Goal: Transaction & Acquisition: Purchase product/service

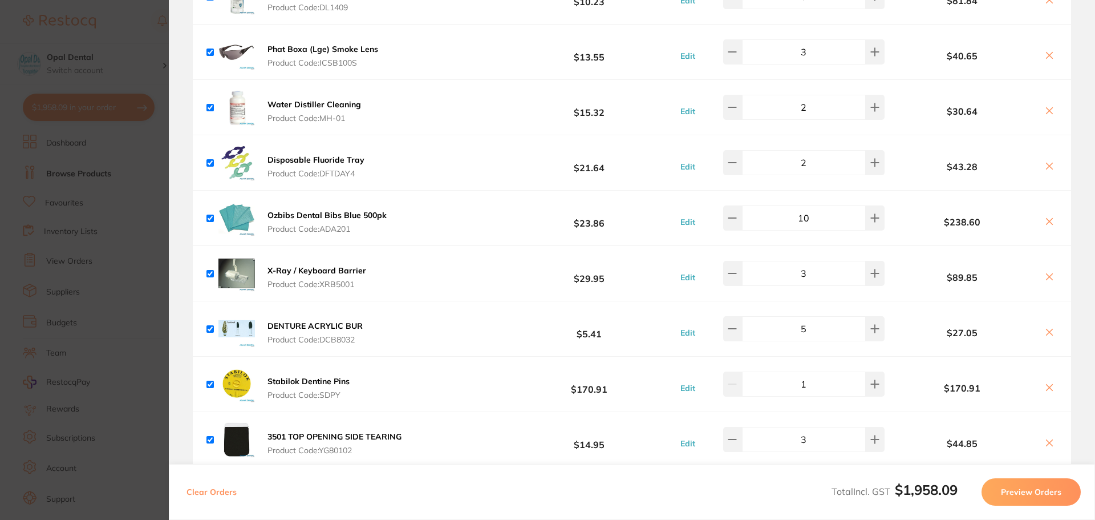
scroll to position [855, 0]
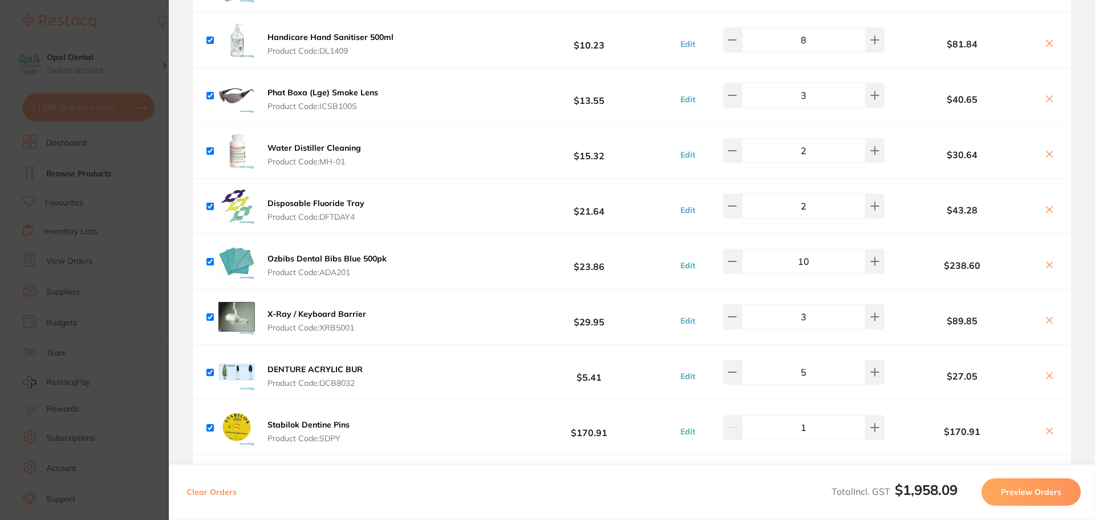
click at [320, 212] on span "Product Code: DFTDAY4" at bounding box center [315, 216] width 97 height 9
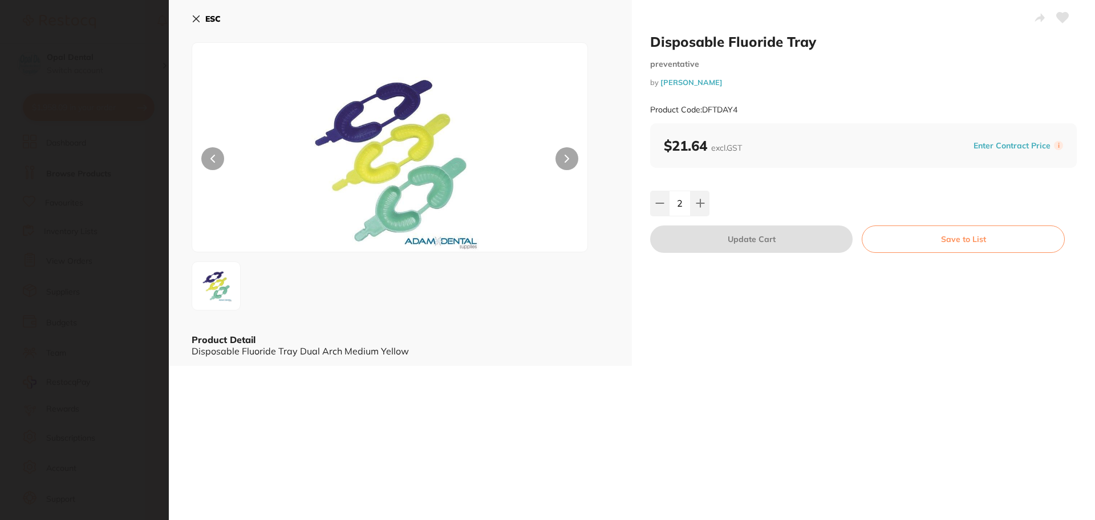
click at [689, 390] on div "Disposable Fluoride Tray preventative by Adam Dental Product Code: DFTDAY4 ESC …" at bounding box center [632, 260] width 926 height 520
click at [197, 18] on icon at bounding box center [196, 19] width 6 height 6
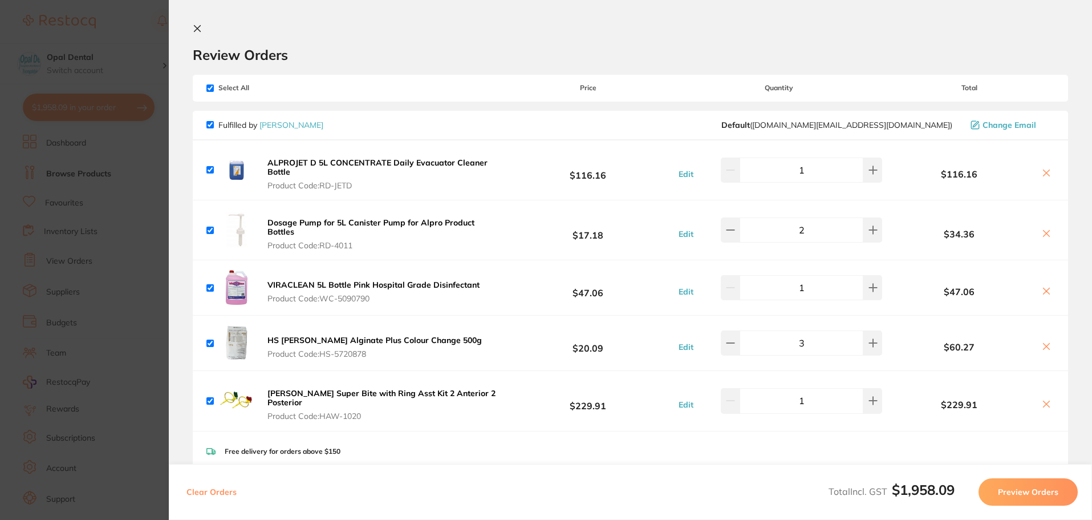
scroll to position [0, 0]
click at [198, 29] on icon at bounding box center [197, 28] width 9 height 9
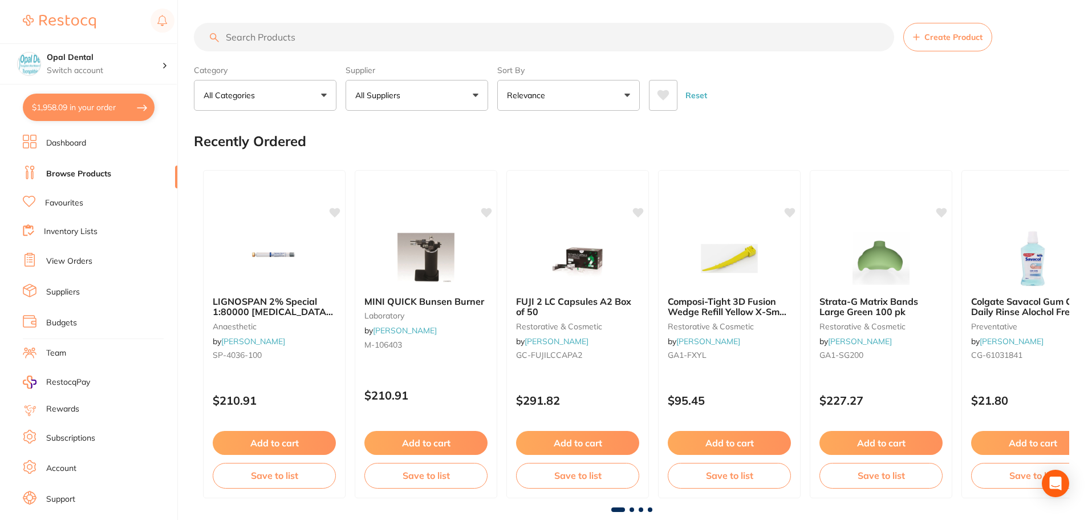
click at [55, 356] on link "Team" at bounding box center [56, 352] width 20 height 11
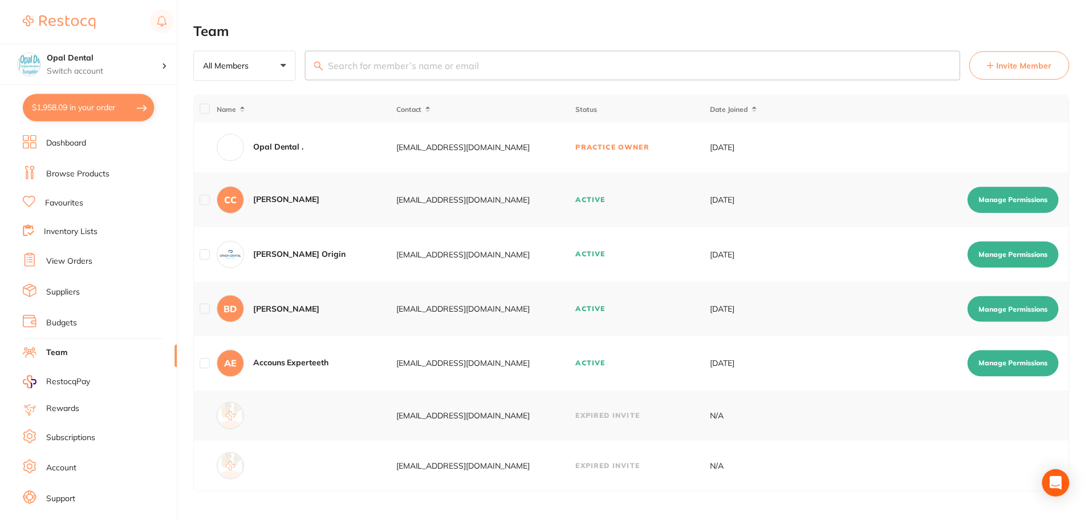
scroll to position [19, 0]
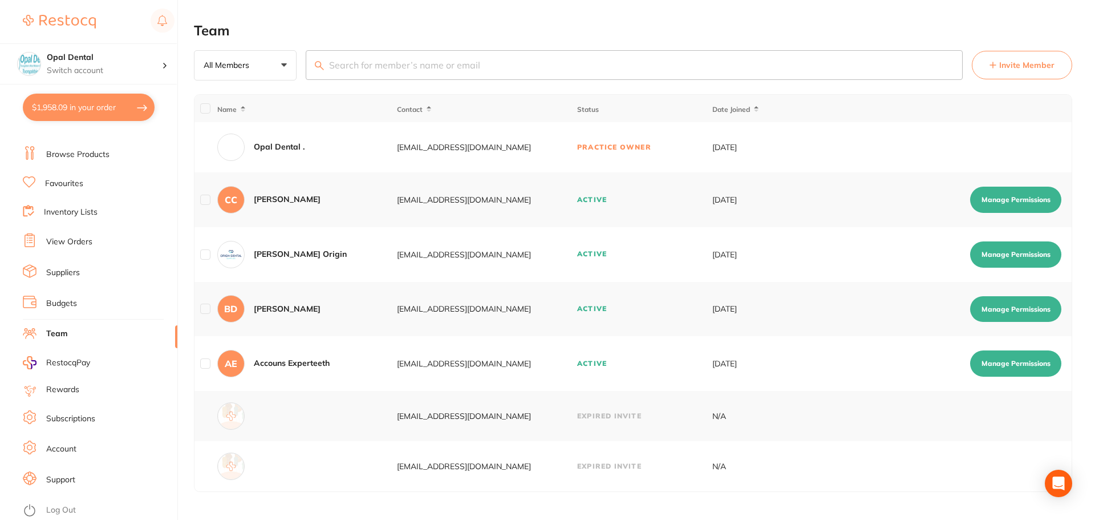
click at [79, 475] on li "Support" at bounding box center [100, 479] width 155 height 17
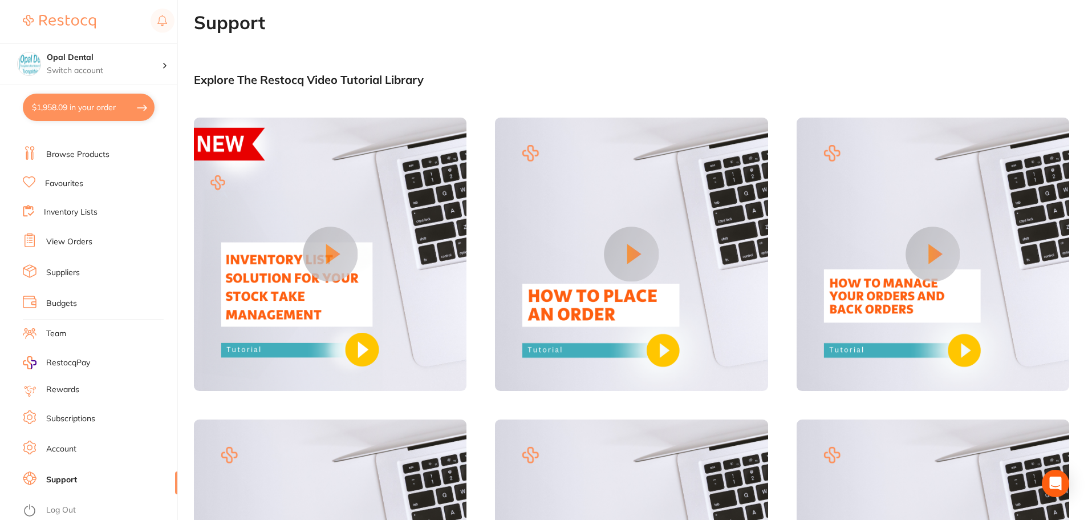
click at [72, 449] on link "Account" at bounding box center [61, 448] width 30 height 11
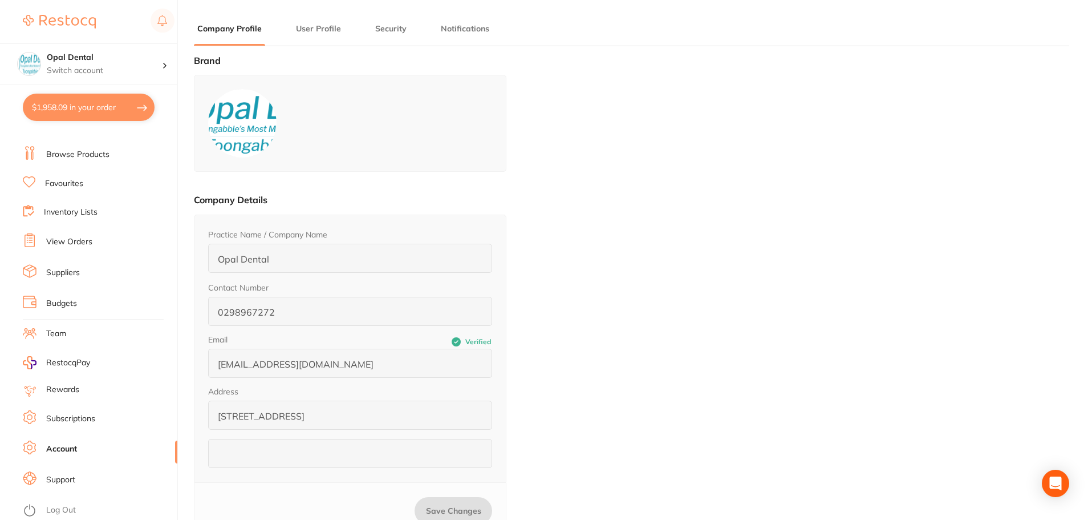
click at [99, 415] on li "Subscriptions" at bounding box center [100, 418] width 155 height 17
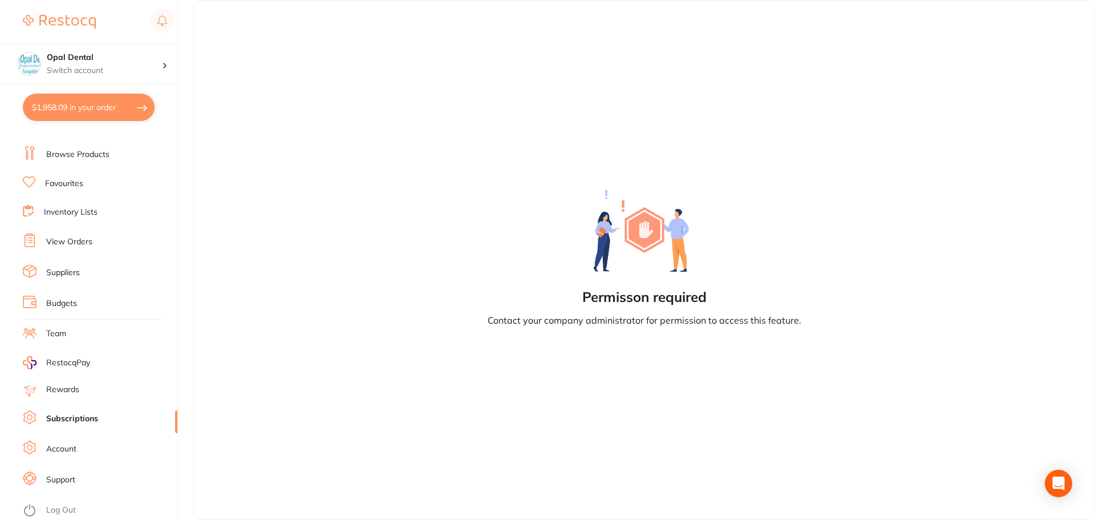
click at [78, 384] on link "Rewards" at bounding box center [62, 389] width 33 height 11
click at [71, 306] on link "Budgets" at bounding box center [61, 303] width 31 height 11
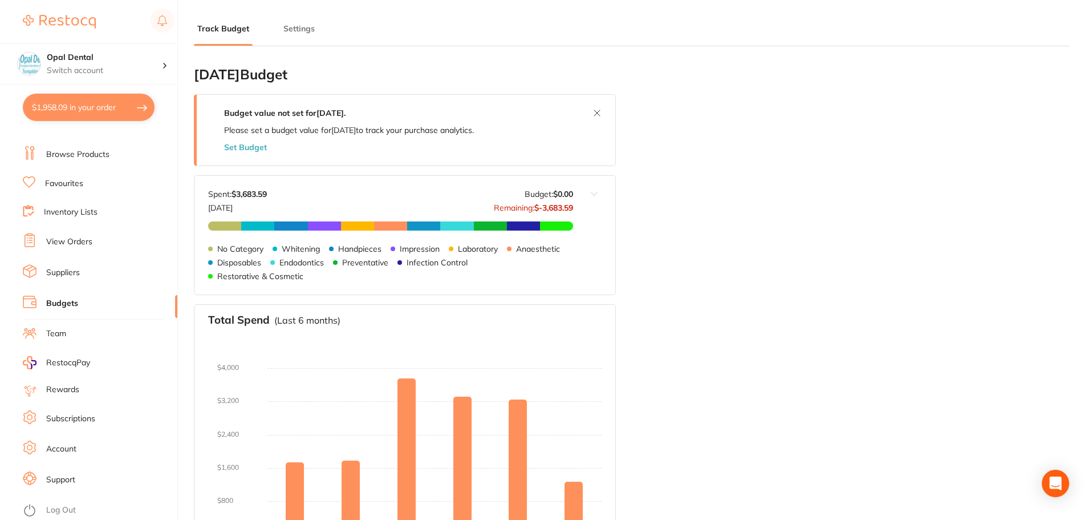
click at [74, 272] on link "Suppliers" at bounding box center [63, 272] width 34 height 11
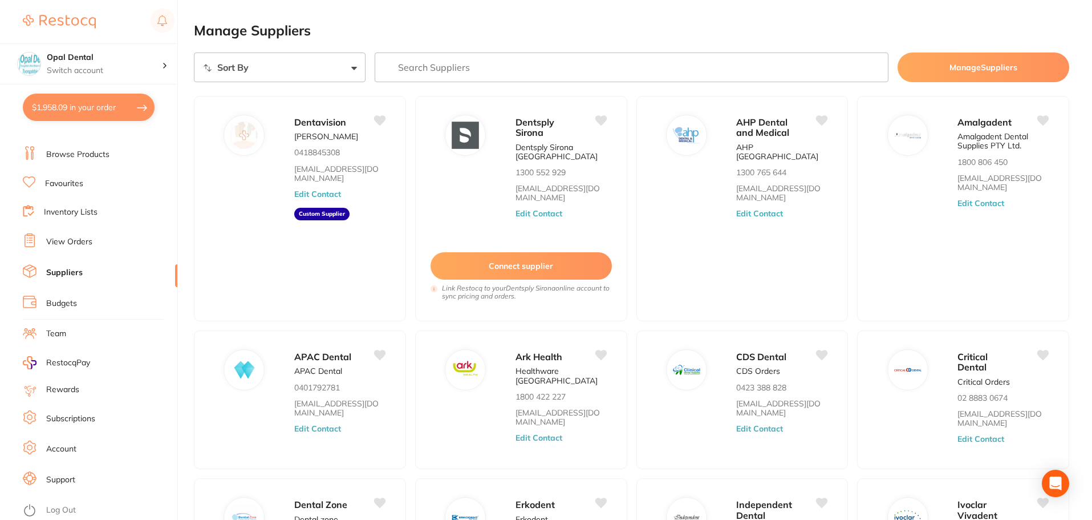
click at [71, 238] on link "View Orders" at bounding box center [69, 241] width 46 height 11
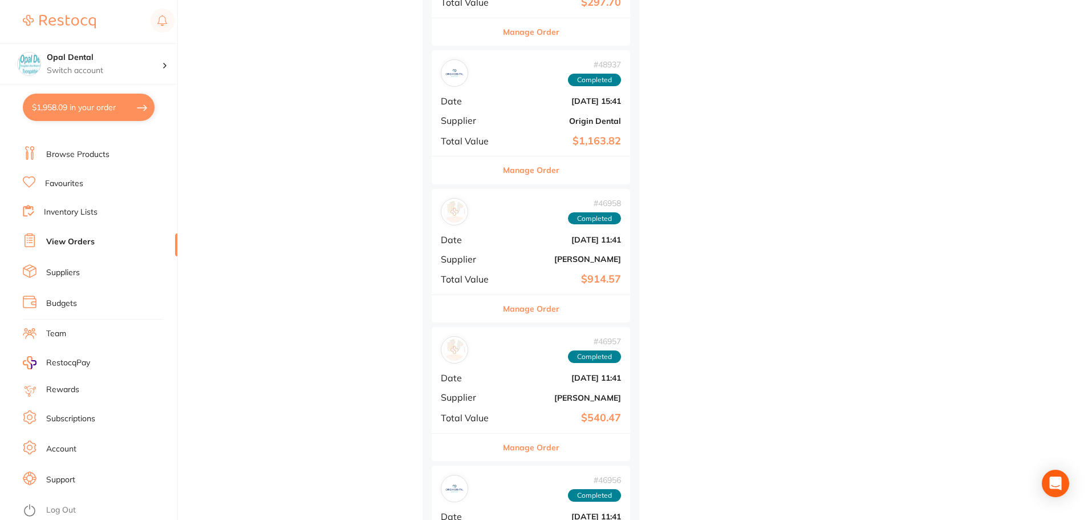
scroll to position [4501, 0]
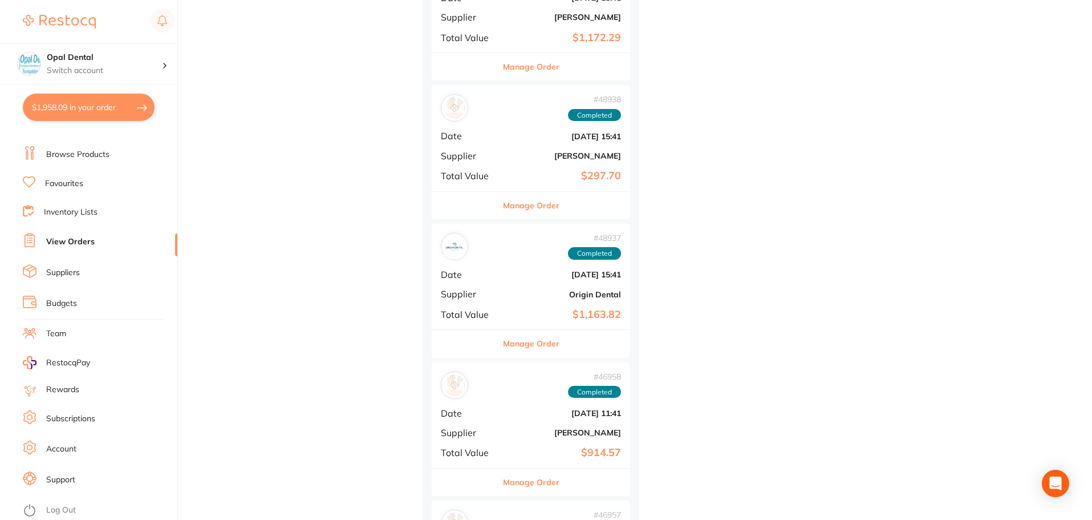
click at [69, 208] on link "Inventory Lists" at bounding box center [71, 211] width 54 height 11
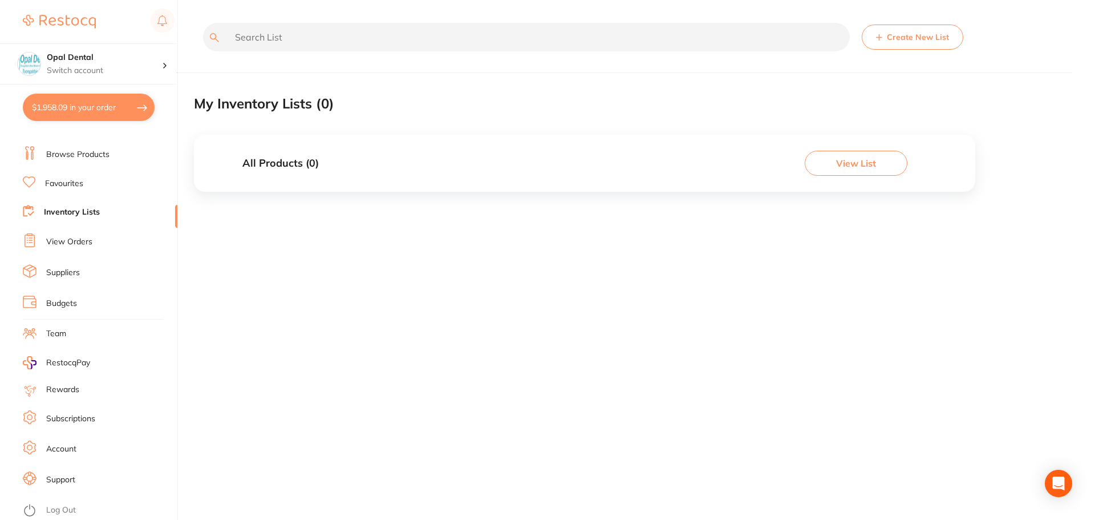
click at [94, 179] on li "Favourites" at bounding box center [100, 183] width 155 height 15
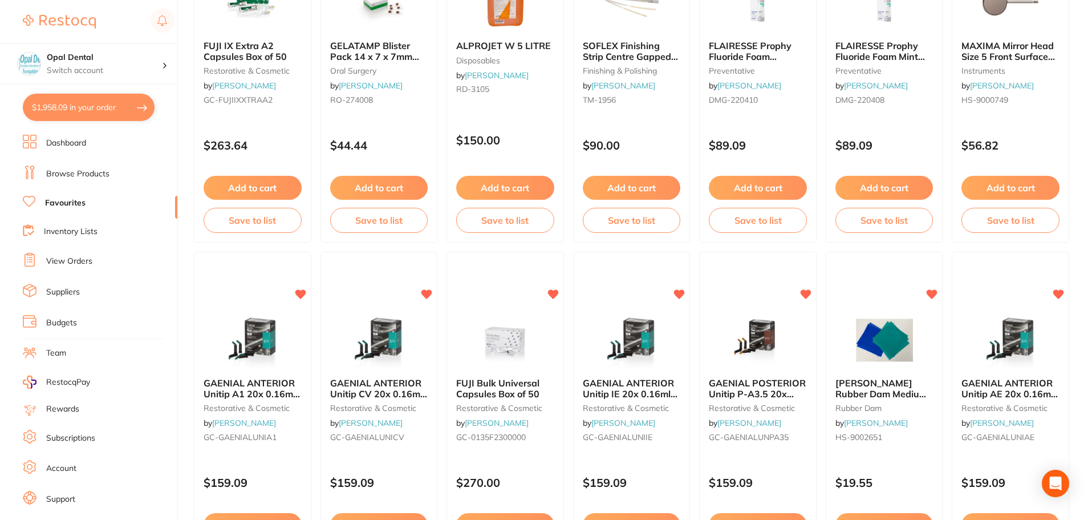
scroll to position [536, 0]
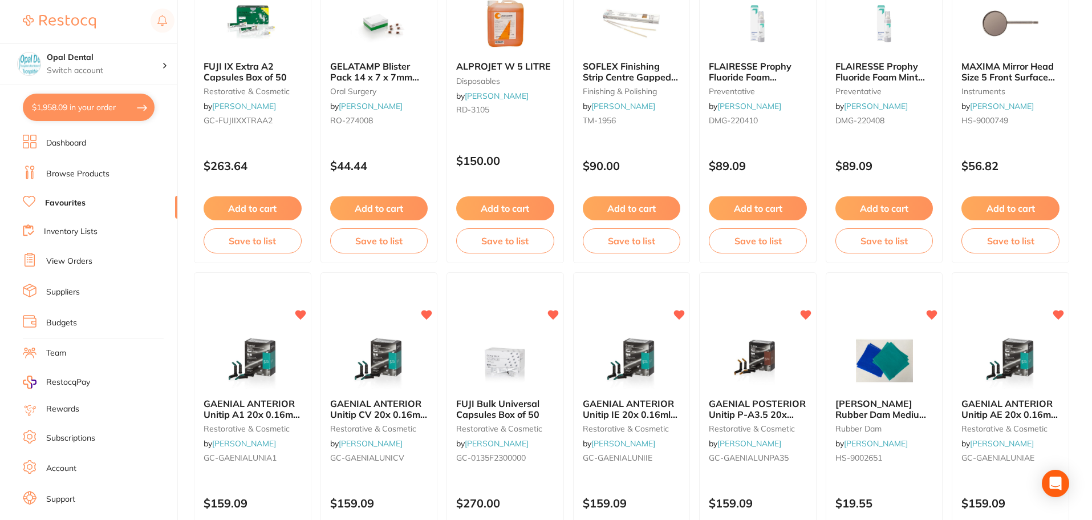
click at [90, 108] on button "$1,958.09 in your order" at bounding box center [89, 107] width 132 height 27
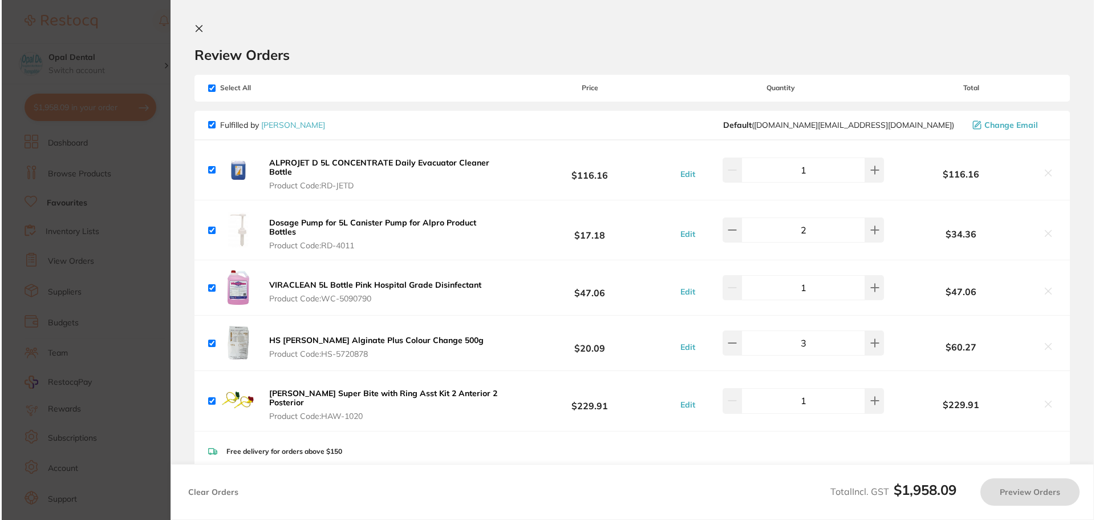
scroll to position [0, 0]
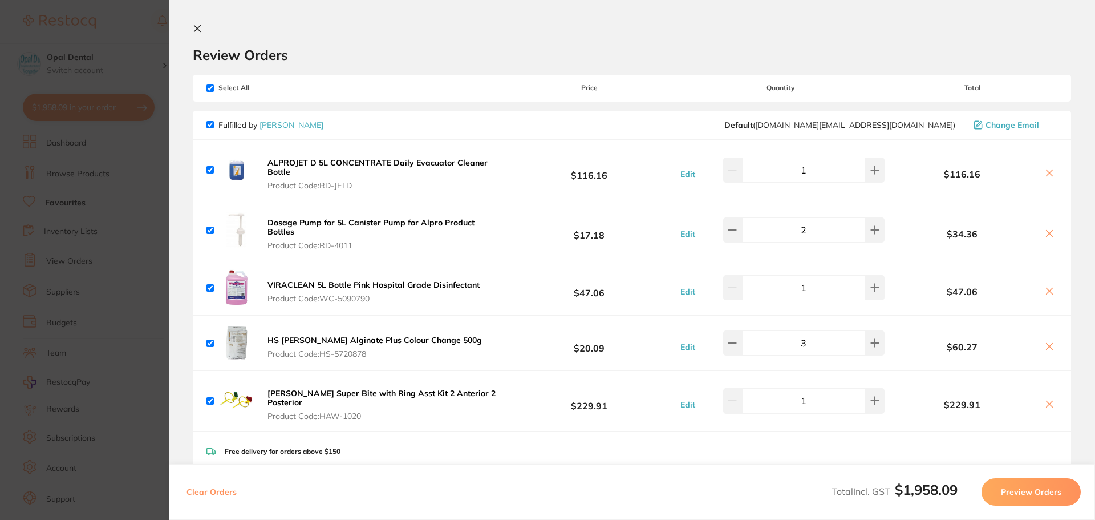
click at [404, 175] on button "ALPROJET D 5L CONCENTRATE Daily Evacuator Cleaner Bottle Product Code: RD-JETD" at bounding box center [384, 173] width 240 height 33
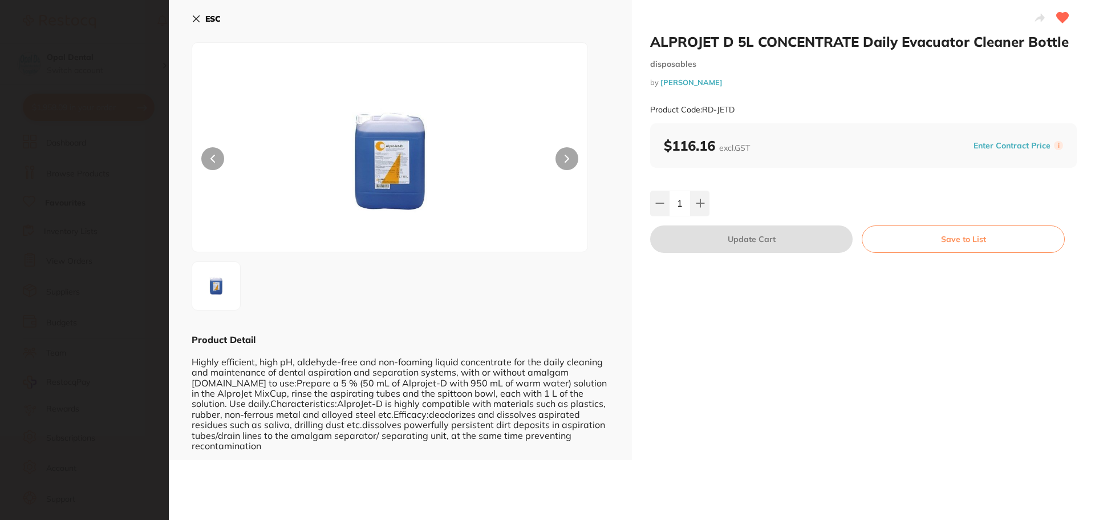
click at [192, 17] on icon at bounding box center [196, 18] width 9 height 9
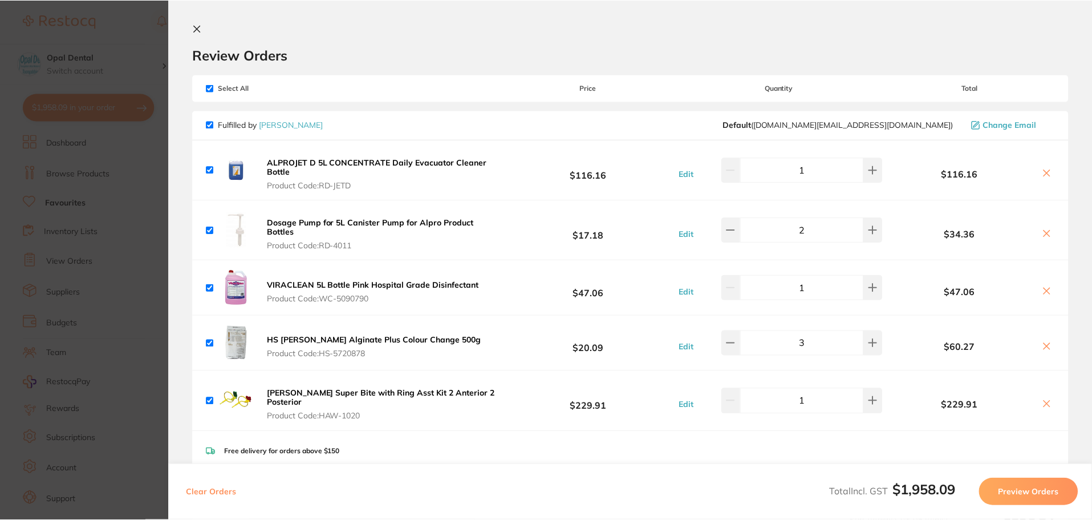
scroll to position [536, 0]
click at [301, 232] on button "Dosage Pump for 5L Canister Pump for Alpro Product Bottles Product Code: RD-4011" at bounding box center [383, 233] width 239 height 33
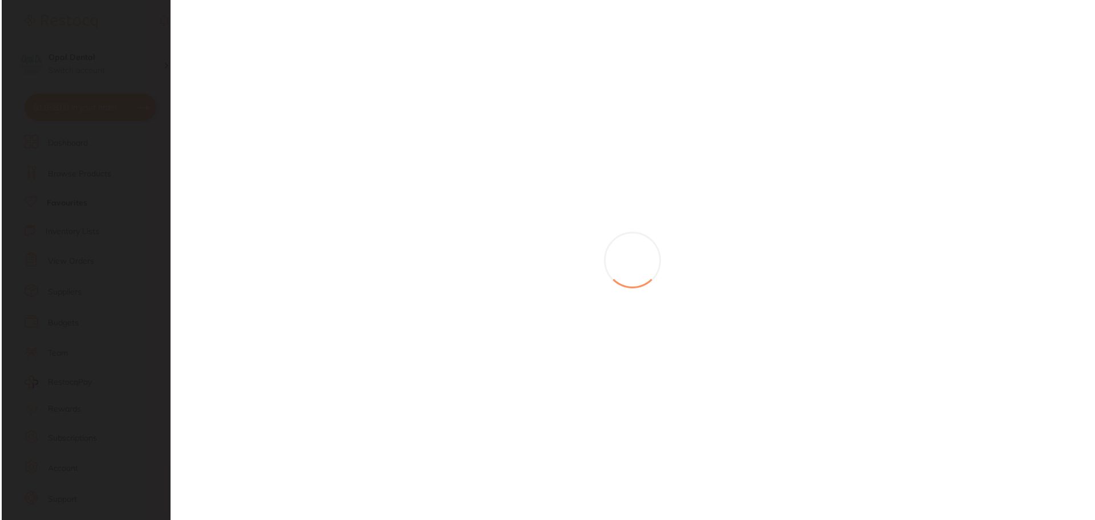
scroll to position [0, 0]
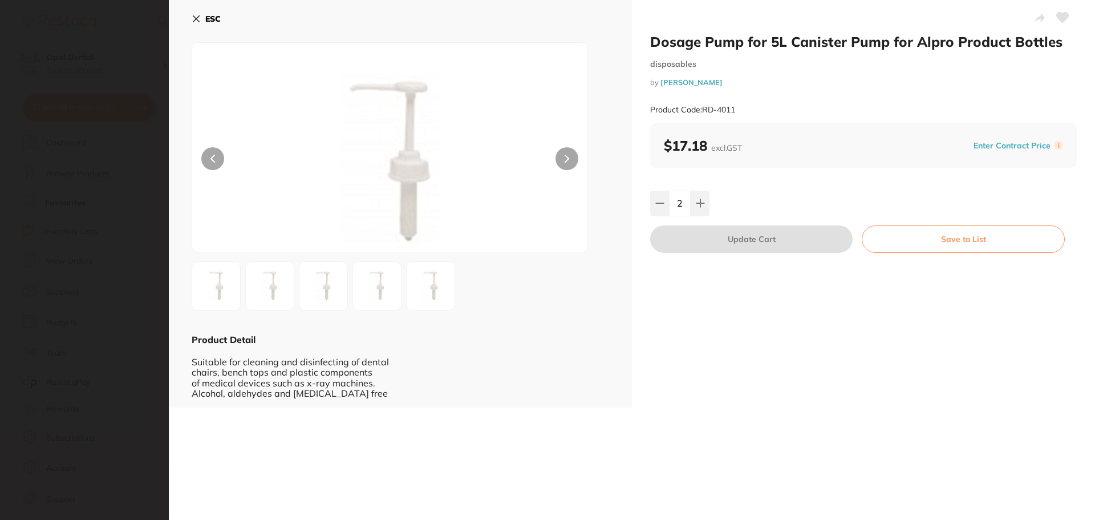
click at [1058, 21] on icon at bounding box center [1063, 18] width 12 height 10
click at [196, 17] on icon at bounding box center [196, 18] width 9 height 9
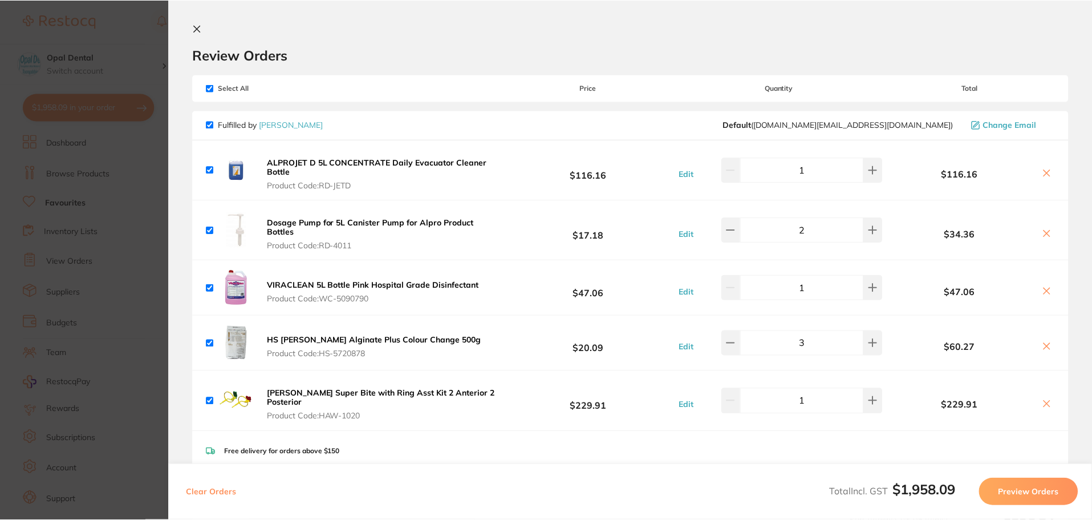
scroll to position [536, 0]
click at [306, 291] on button "VIRACLEAN 5L Bottle Pink Hospital Grade Disinfectant Product Code: WC-5090790" at bounding box center [373, 291] width 219 height 24
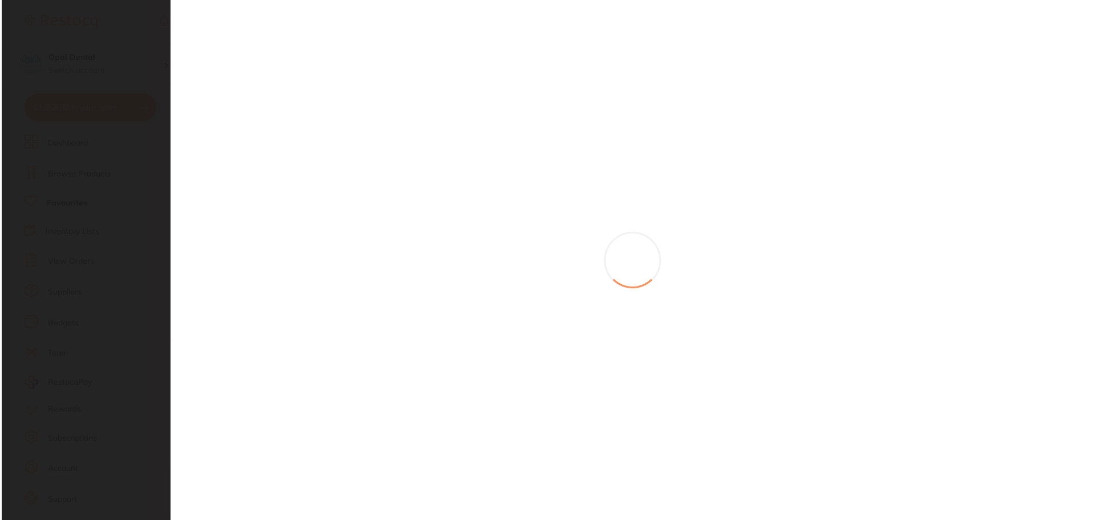
scroll to position [0, 0]
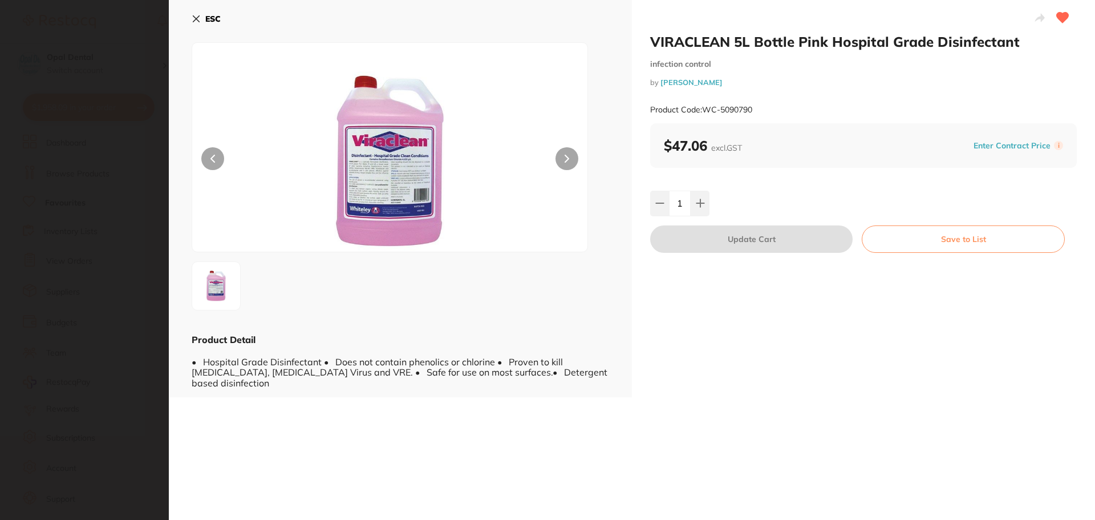
click at [192, 16] on icon at bounding box center [196, 18] width 9 height 9
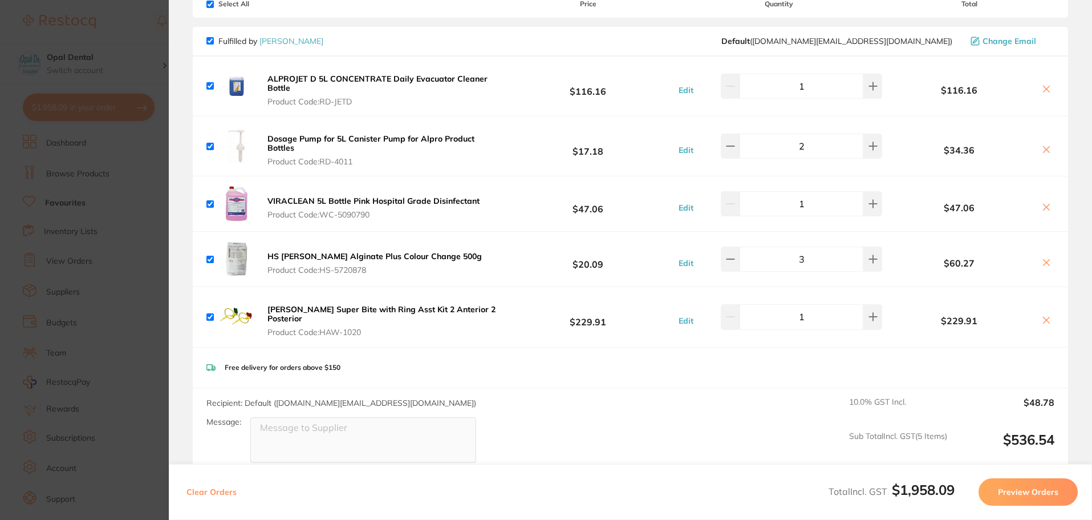
scroll to position [114, 0]
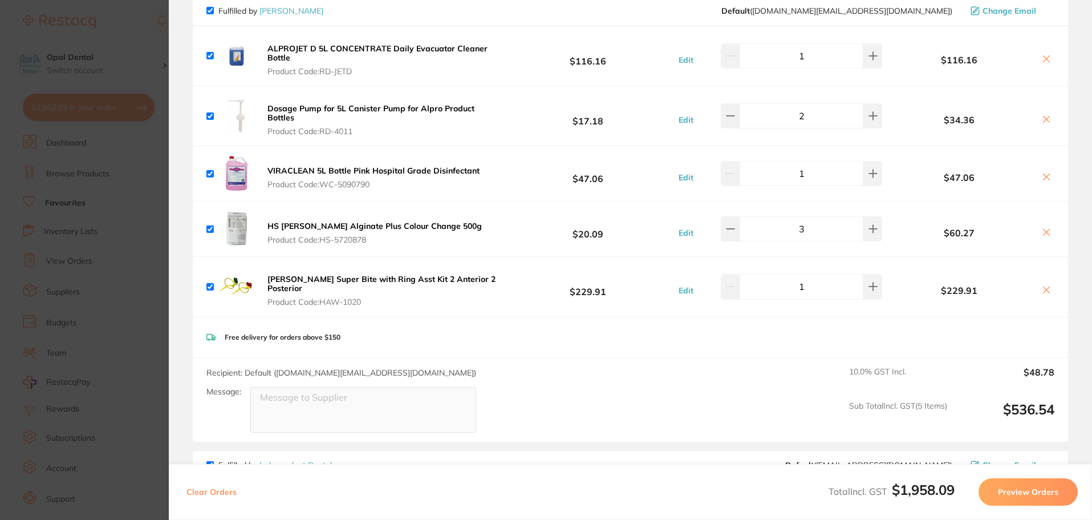
click at [310, 225] on b "HS [PERSON_NAME] Alginate Plus Colour Change 500g" at bounding box center [374, 226] width 214 height 10
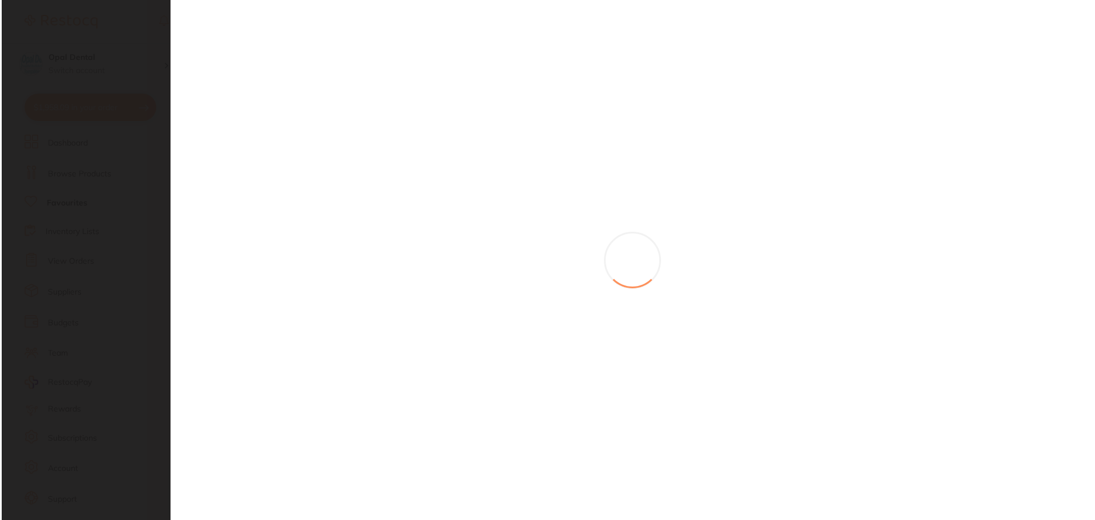
scroll to position [0, 0]
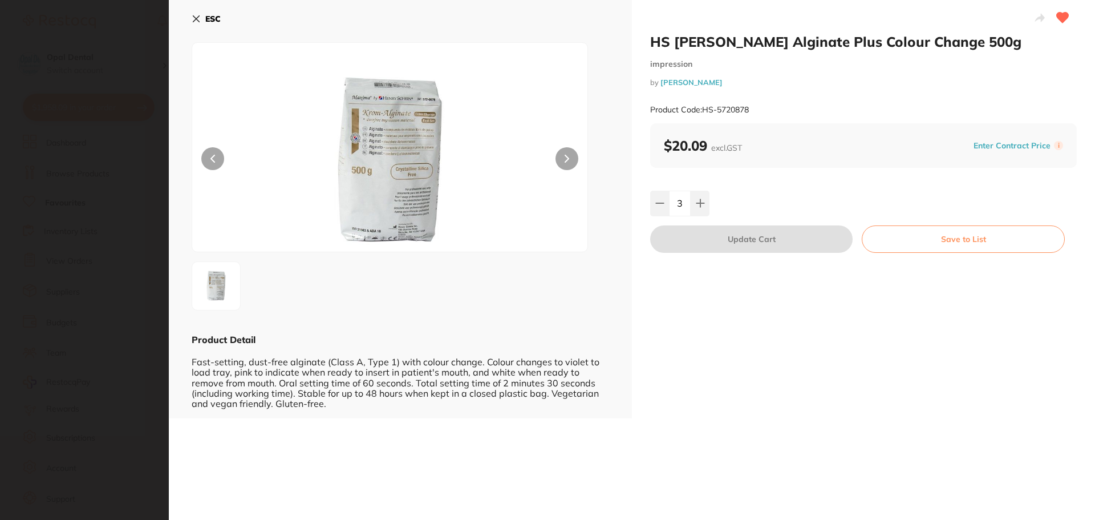
click at [193, 17] on icon at bounding box center [196, 18] width 9 height 9
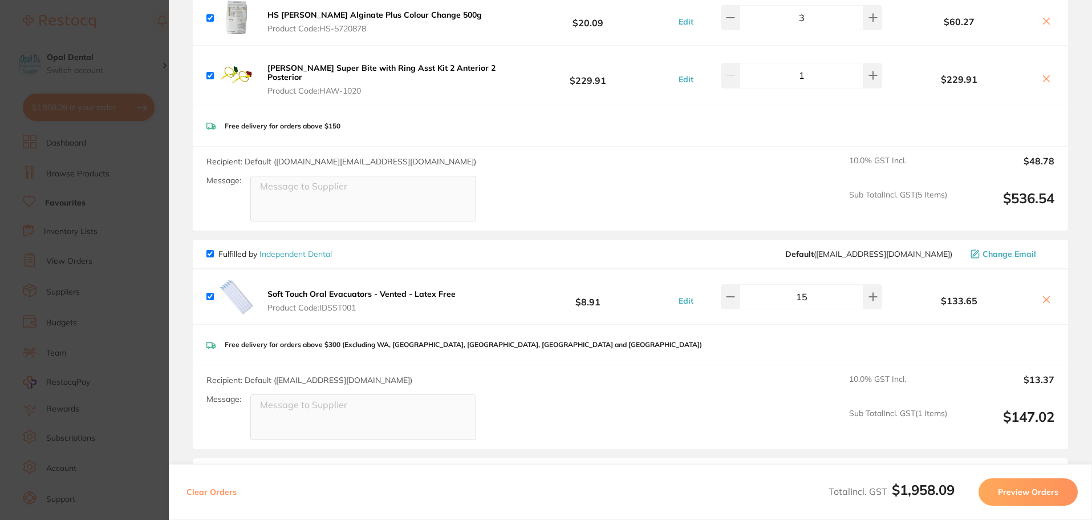
scroll to position [342, 0]
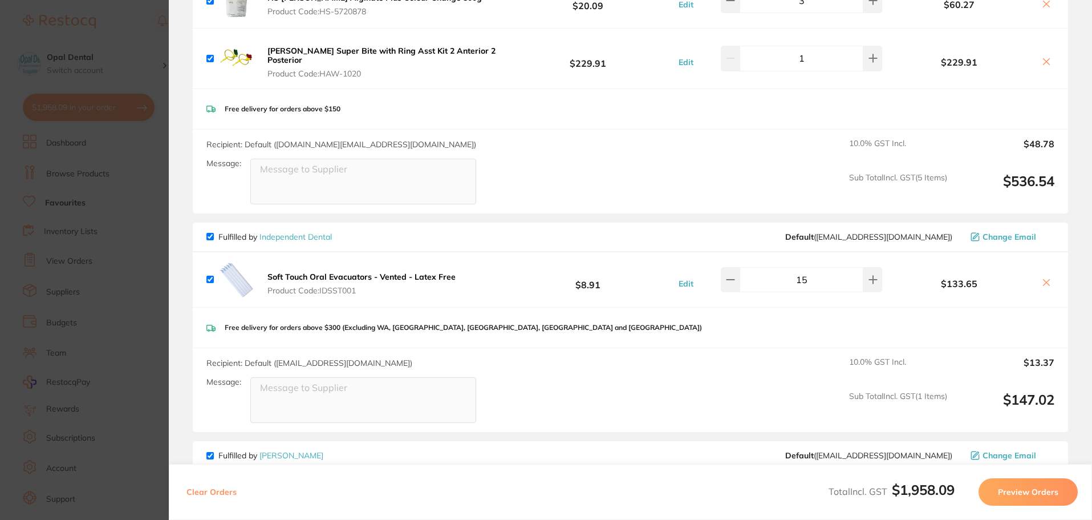
click at [323, 286] on span "Product Code: IDSST001" at bounding box center [361, 290] width 188 height 9
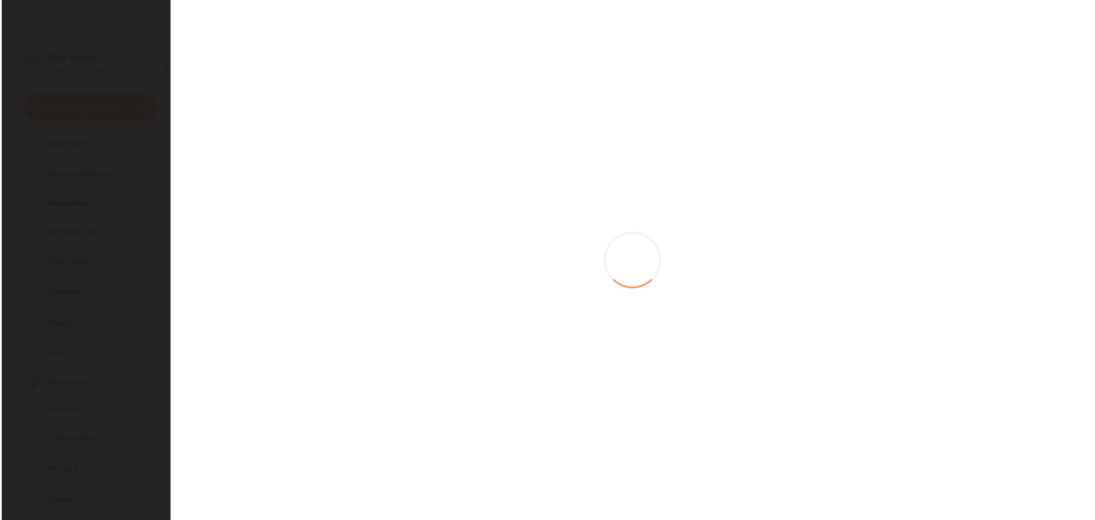
scroll to position [0, 0]
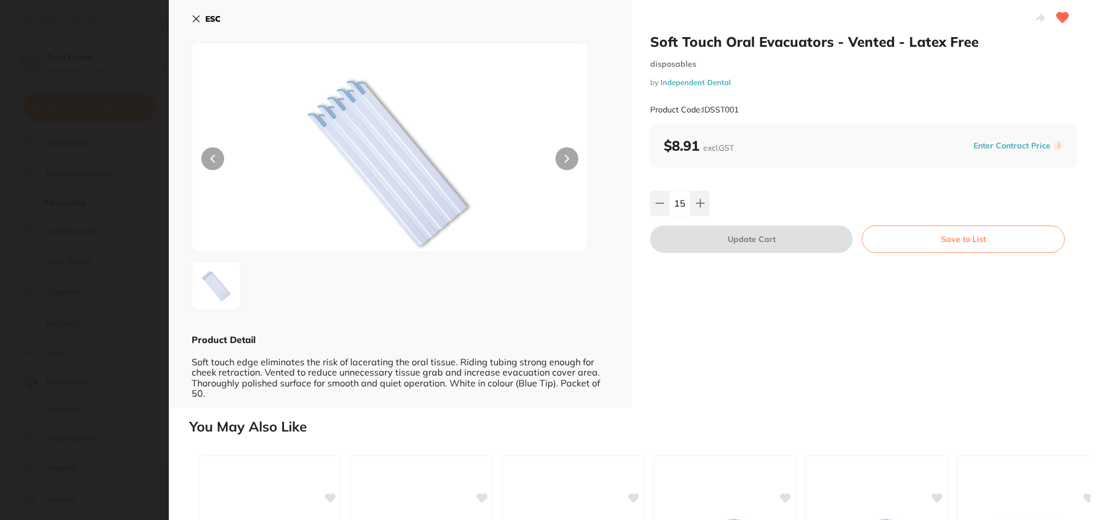
click at [191, 19] on div "ESC Product Detail Soft touch edge eliminates the risk of lacerating the oral t…" at bounding box center [400, 203] width 463 height 407
click at [194, 19] on icon at bounding box center [196, 18] width 9 height 9
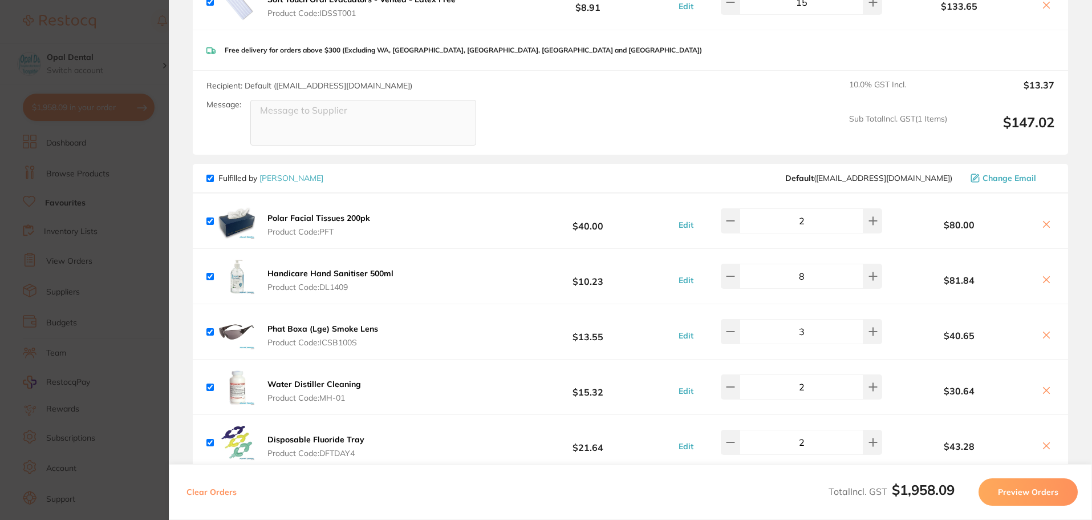
scroll to position [627, 0]
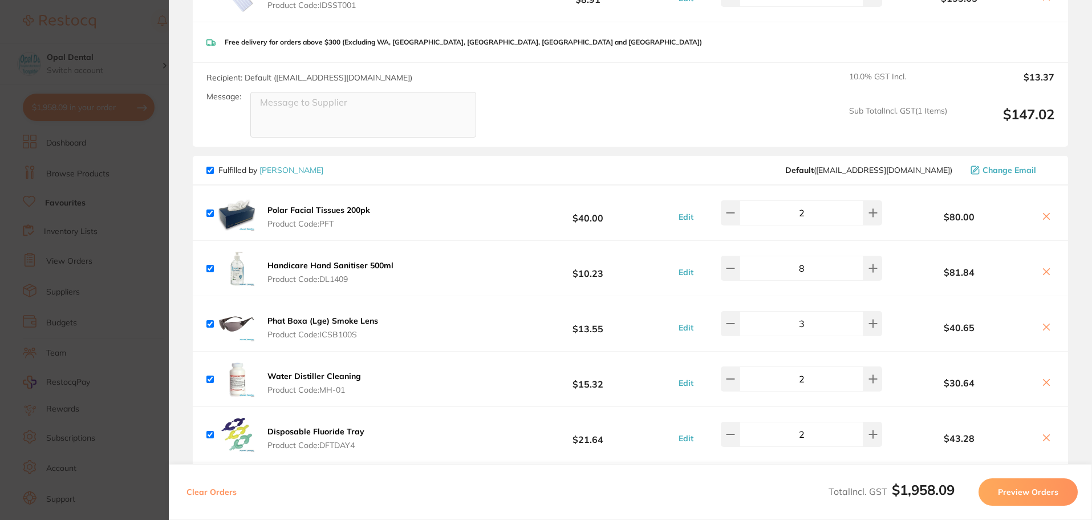
click at [295, 205] on b "Polar Facial Tissues 200pk" at bounding box center [318, 210] width 103 height 10
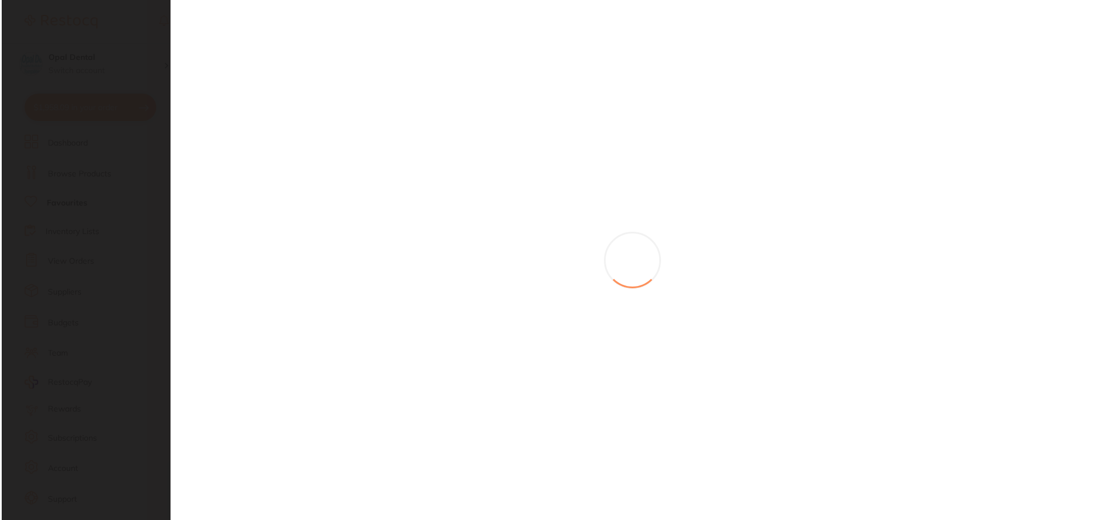
scroll to position [0, 0]
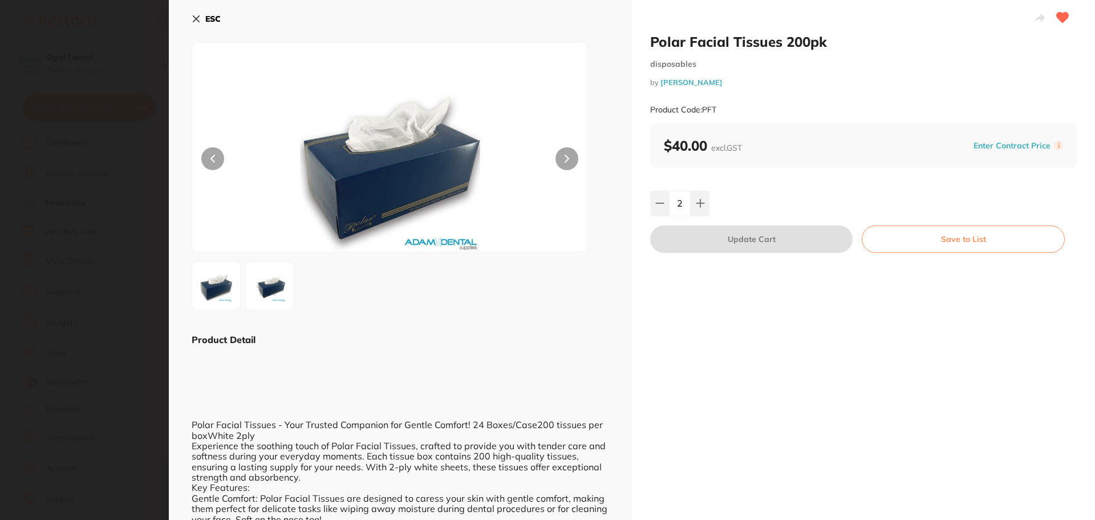
click at [195, 19] on icon at bounding box center [196, 19] width 6 height 6
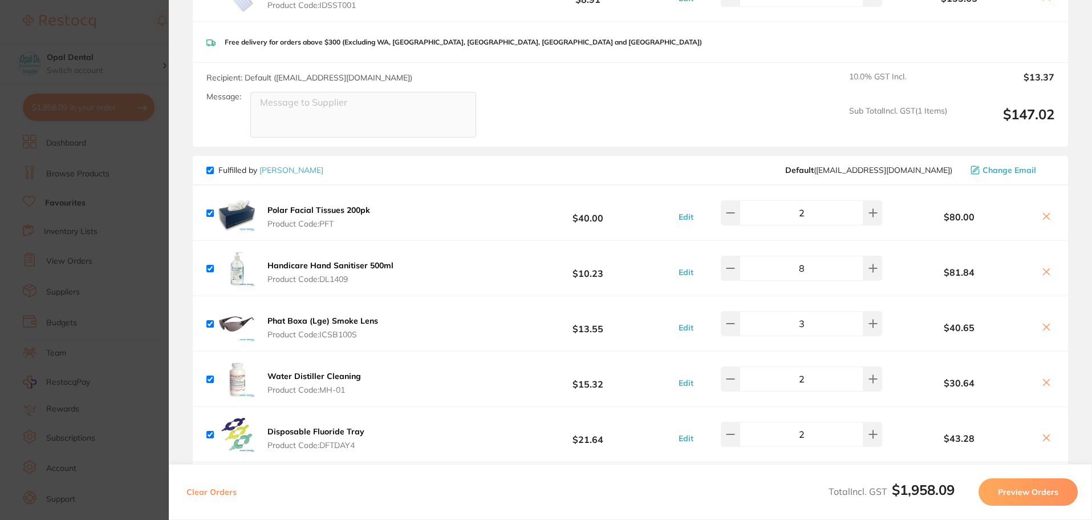
click at [322, 274] on span "Product Code: DL1409" at bounding box center [330, 278] width 126 height 9
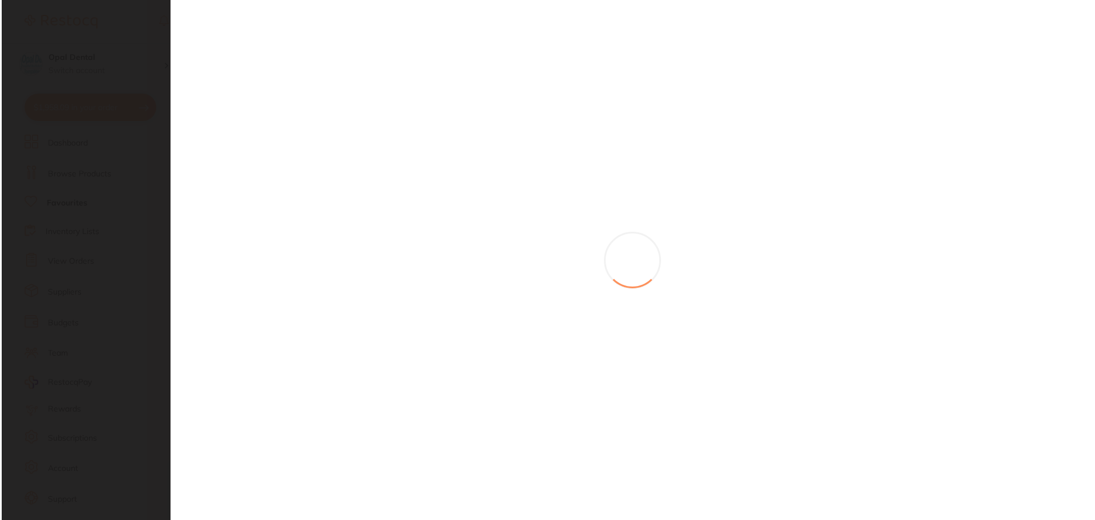
scroll to position [0, 0]
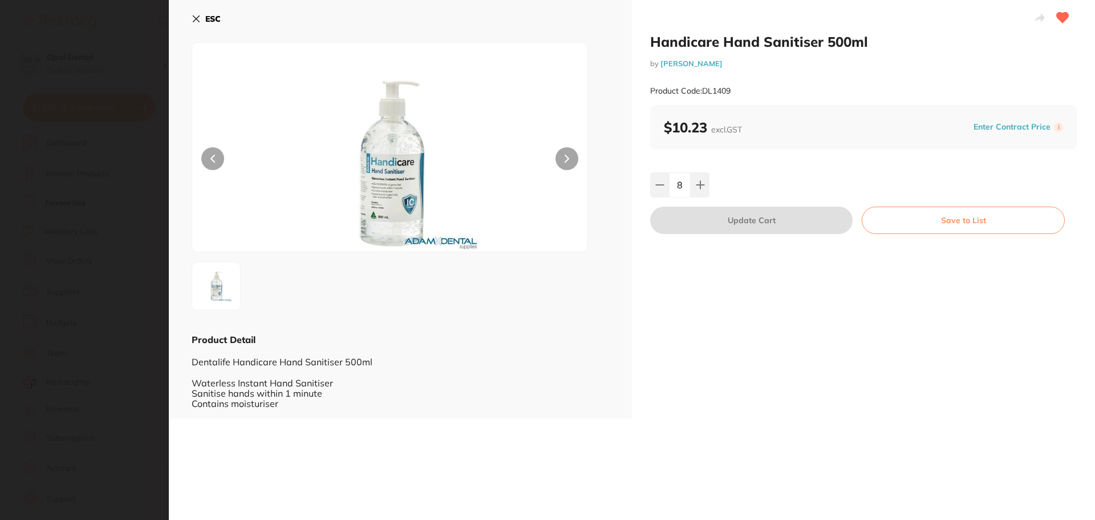
click at [201, 15] on button "ESC" at bounding box center [206, 18] width 29 height 19
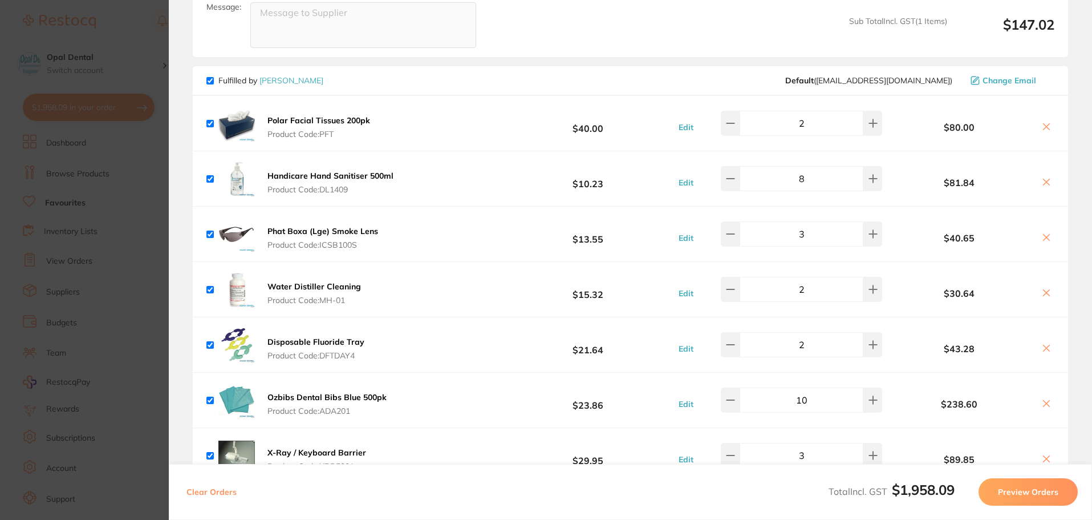
scroll to position [741, 0]
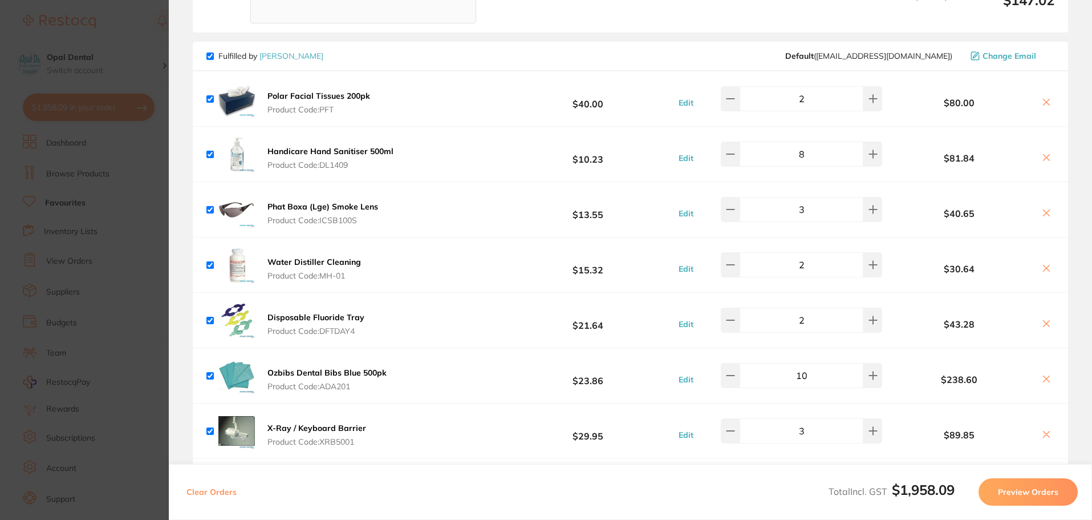
click at [319, 216] on span "Product Code: ICSB100S" at bounding box center [322, 220] width 111 height 9
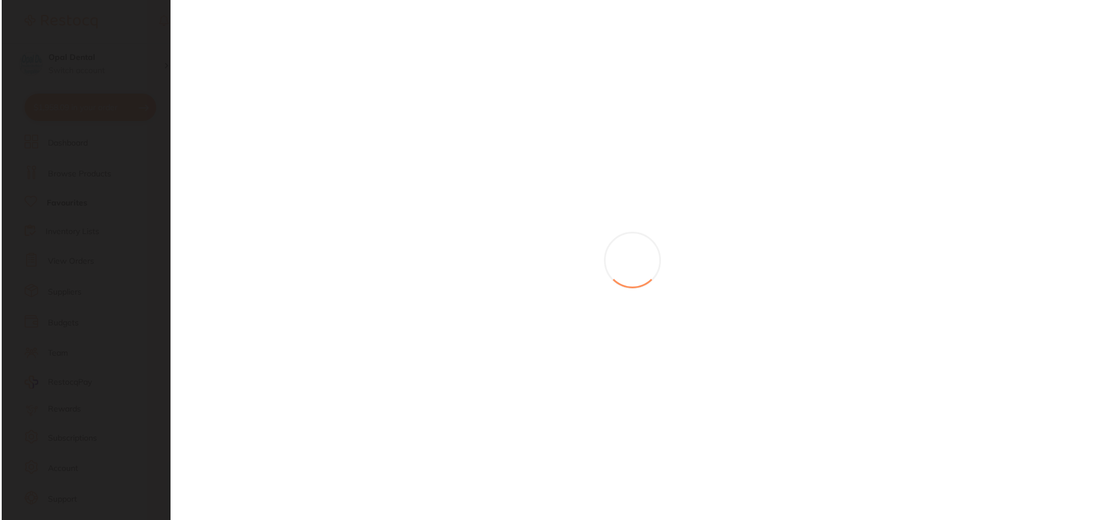
scroll to position [0, 0]
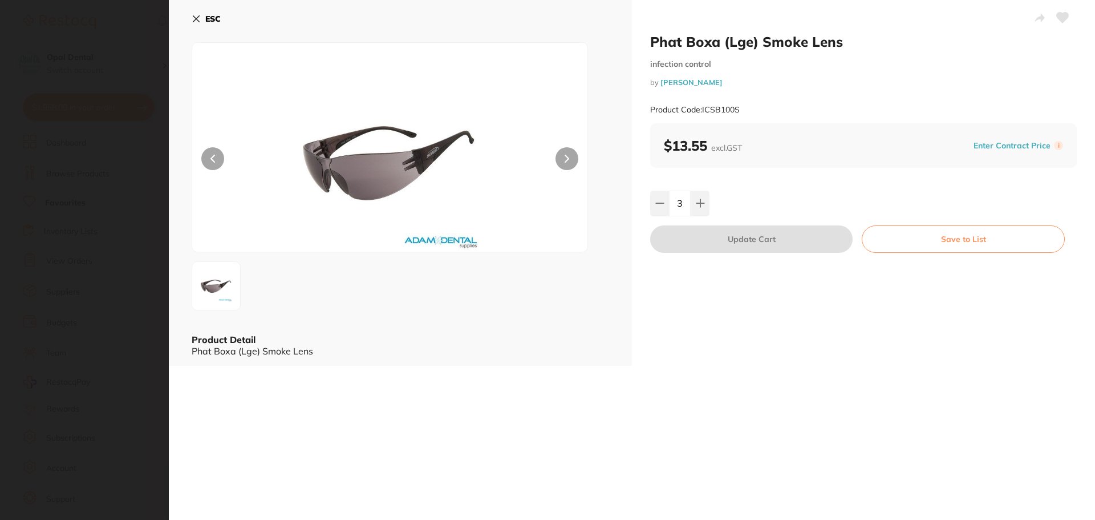
click at [1057, 19] on icon at bounding box center [1063, 18] width 12 height 10
click at [196, 18] on icon at bounding box center [196, 19] width 6 height 6
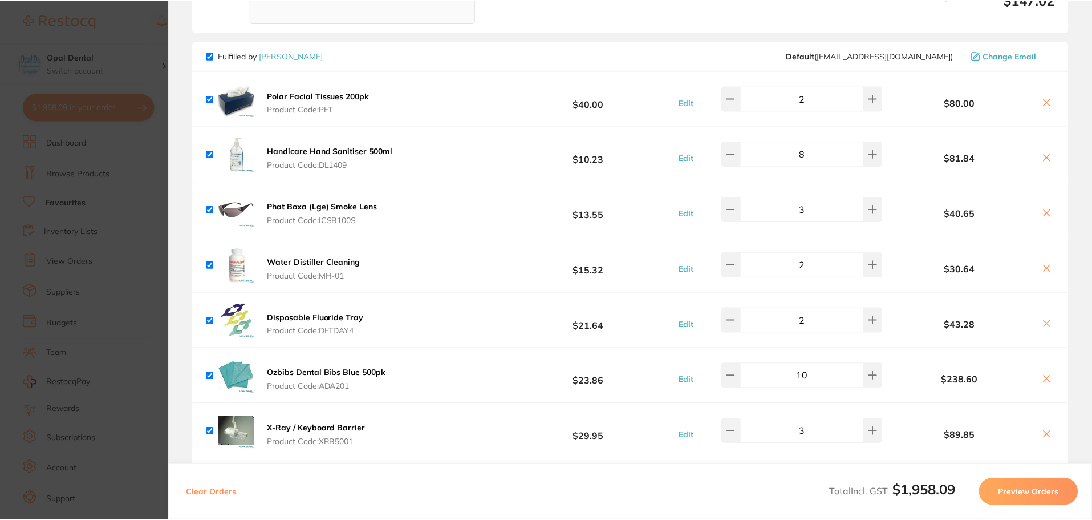
scroll to position [536, 0]
click at [283, 265] on button "Water Distiller Cleaning Product Code: MH-01" at bounding box center [314, 269] width 100 height 24
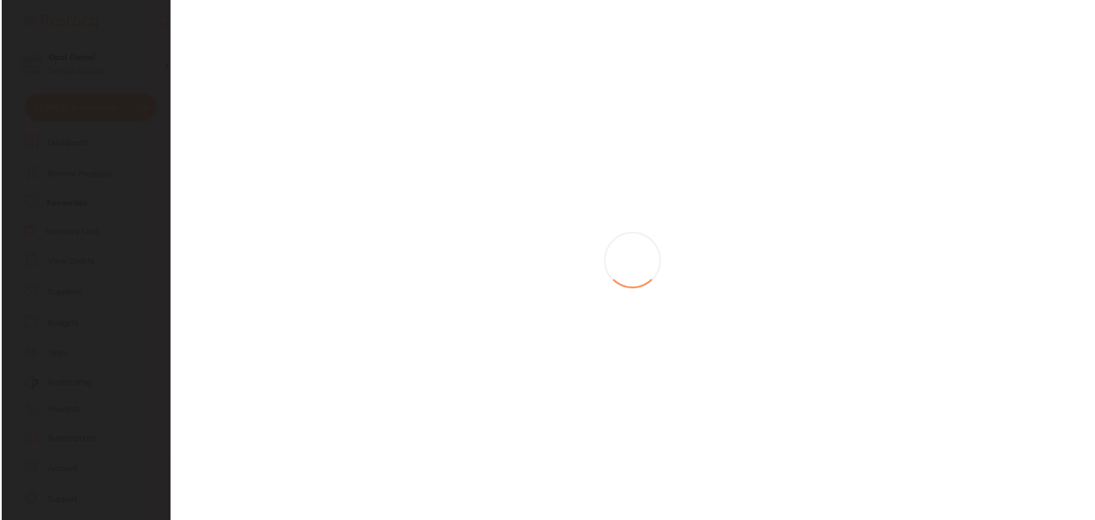
scroll to position [0, 0]
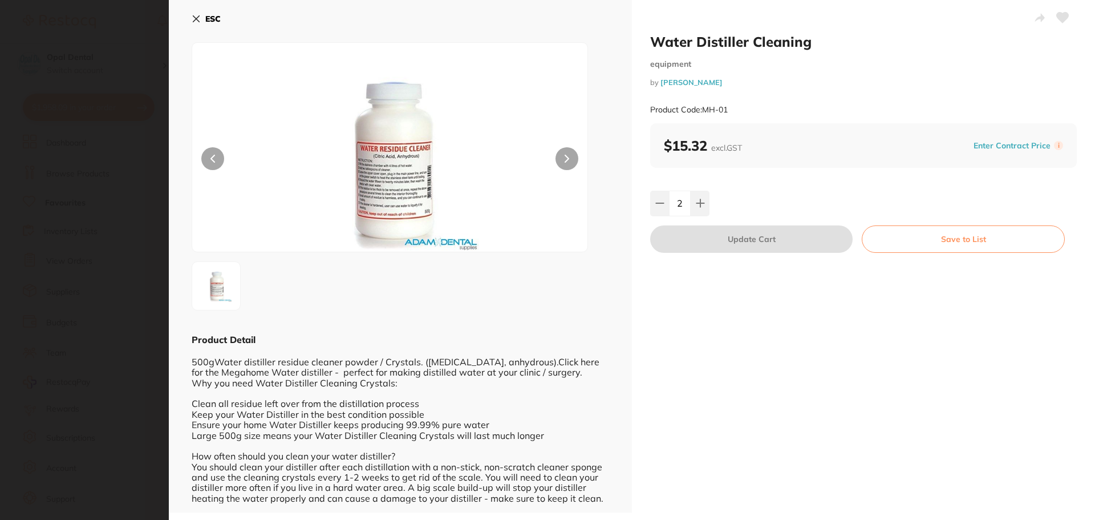
click at [1061, 17] on icon at bounding box center [1063, 18] width 12 height 10
click at [190, 20] on div "ESC Product Detail 500gWater distiller residue cleaner powder / Crystals. (Citr…" at bounding box center [400, 256] width 463 height 512
click at [195, 19] on icon at bounding box center [196, 18] width 9 height 9
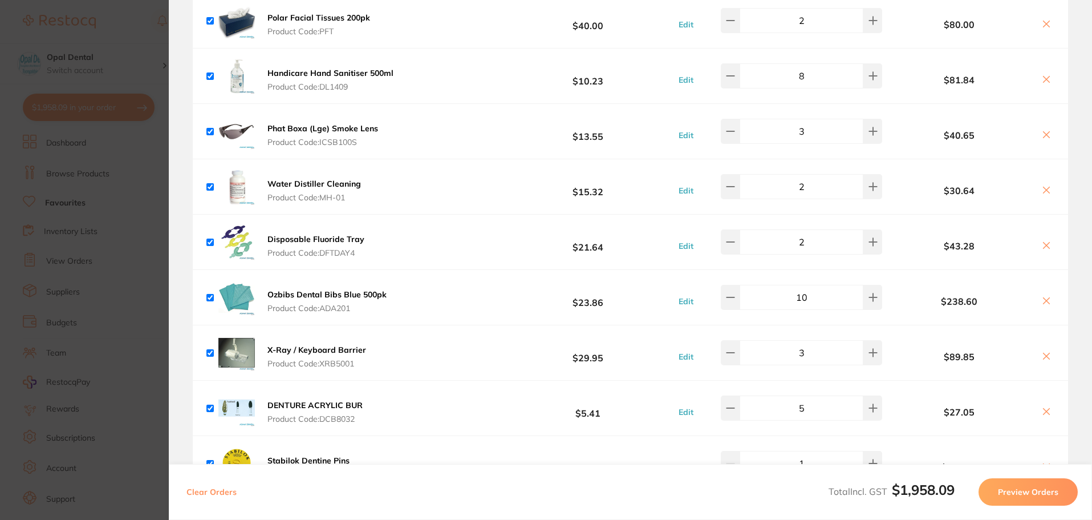
scroll to position [855, 0]
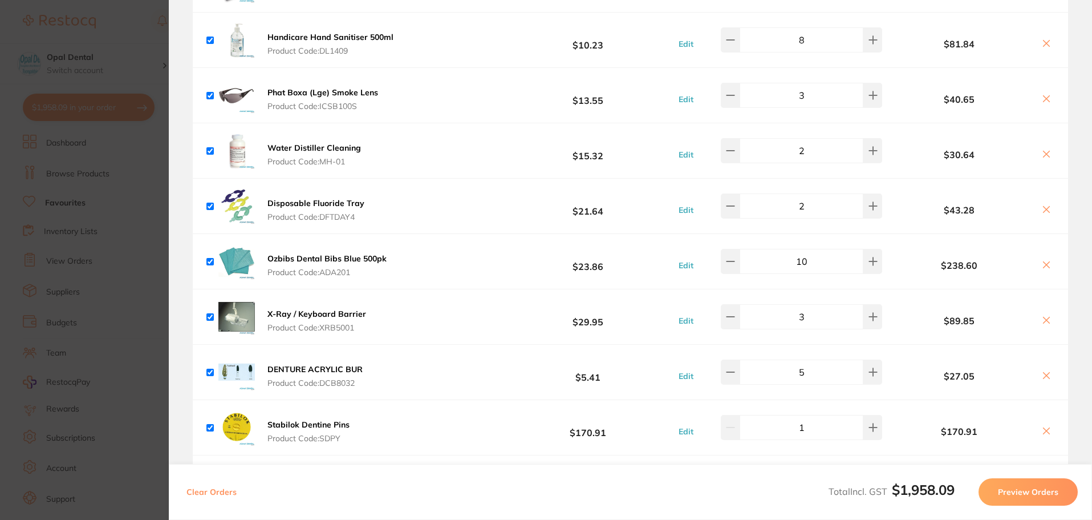
click at [347, 212] on span "Product Code: DFTDAY4" at bounding box center [315, 216] width 97 height 9
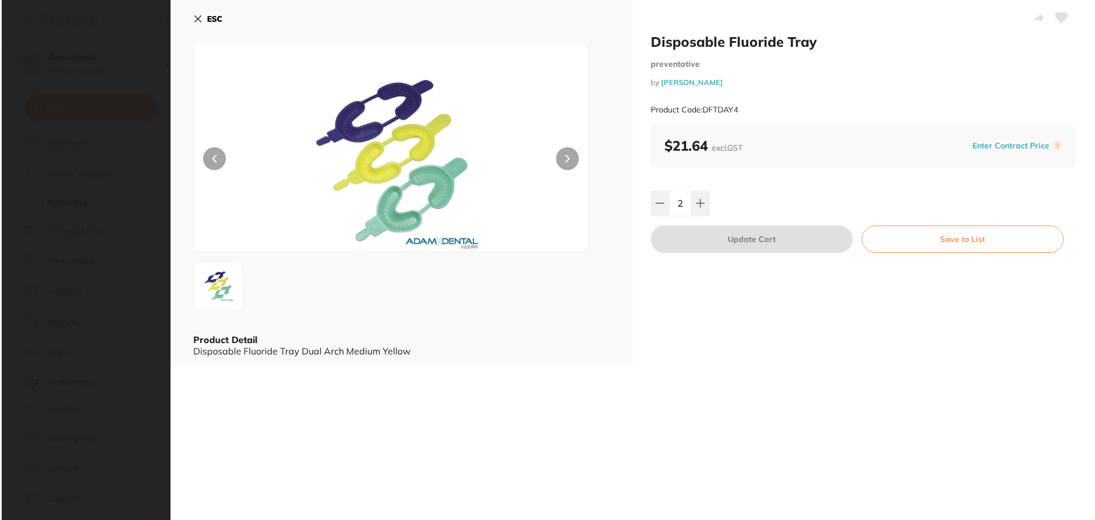
scroll to position [0, 0]
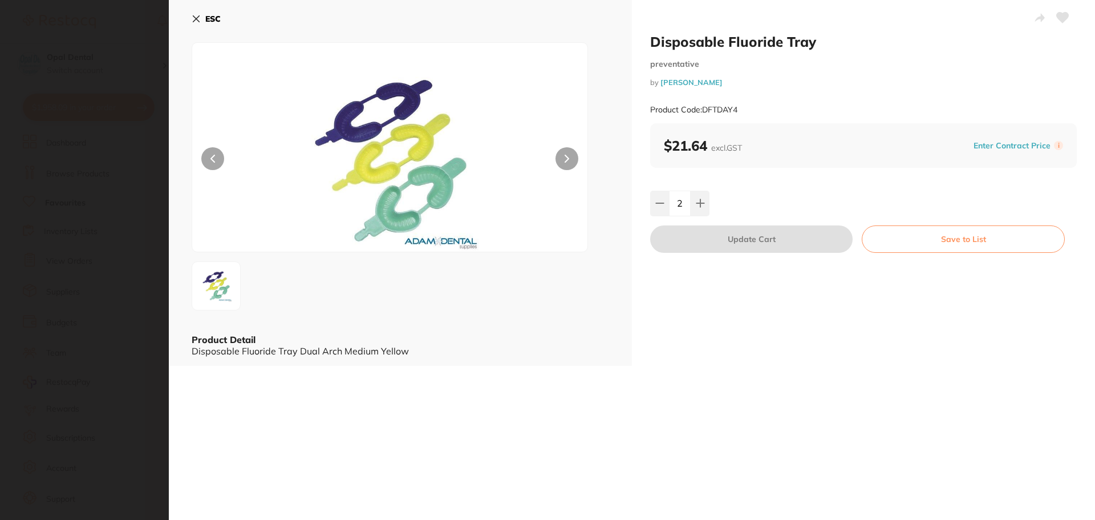
click at [1060, 18] on icon at bounding box center [1063, 18] width 12 height 10
click at [196, 18] on icon at bounding box center [196, 19] width 6 height 6
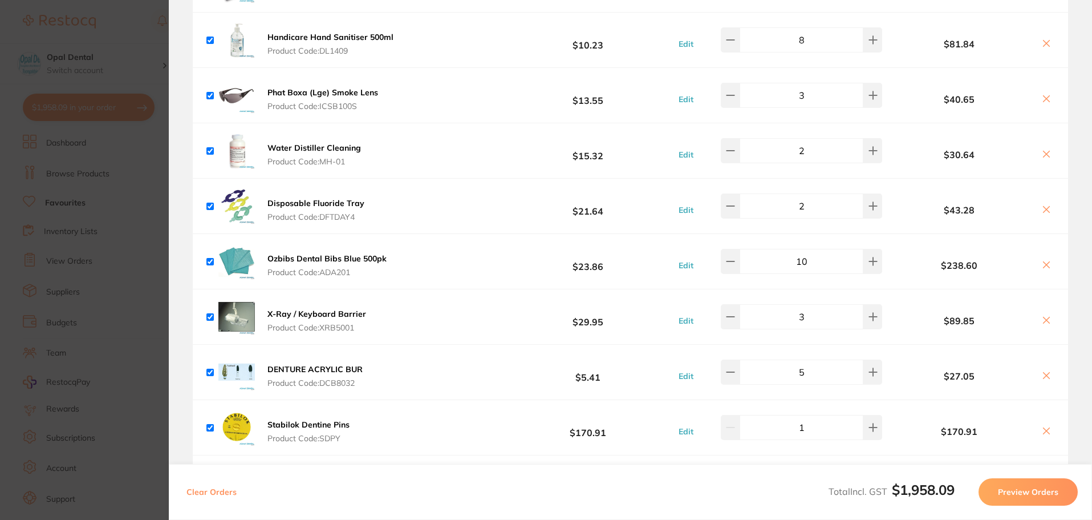
scroll to position [913, 0]
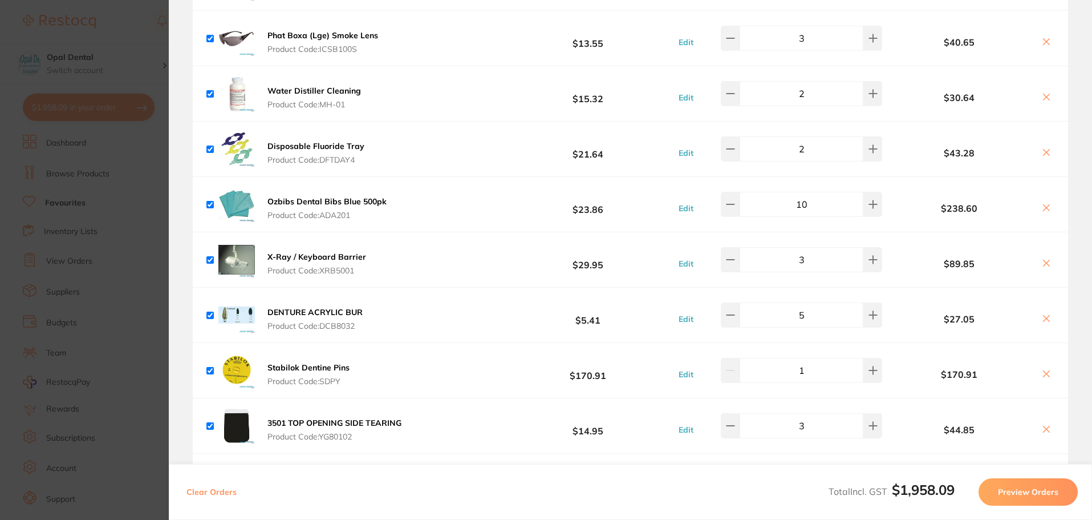
click at [301, 204] on button "Ozbibs Dental Bibs Blue 500pk Product Code: ADA201" at bounding box center [327, 208] width 126 height 24
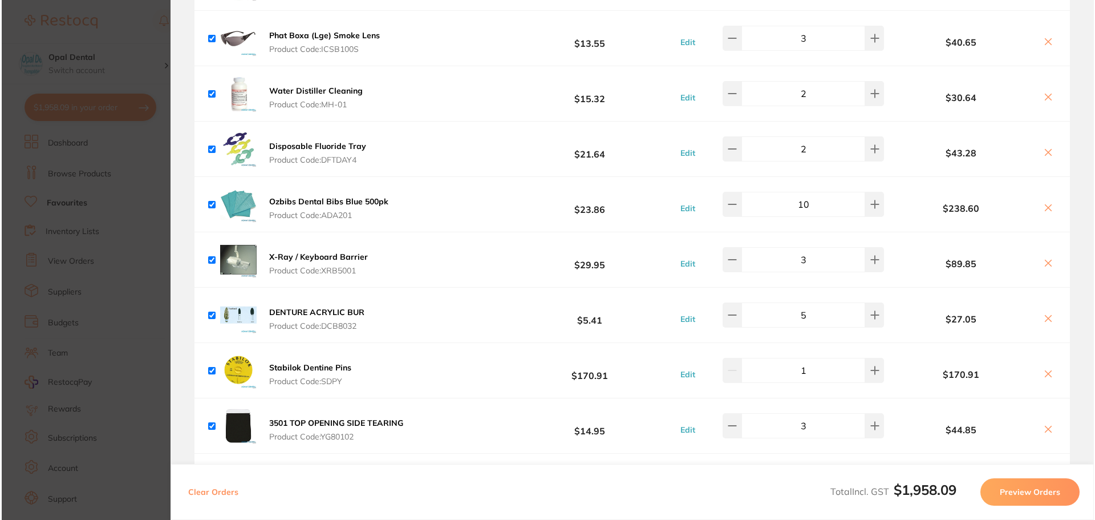
scroll to position [0, 0]
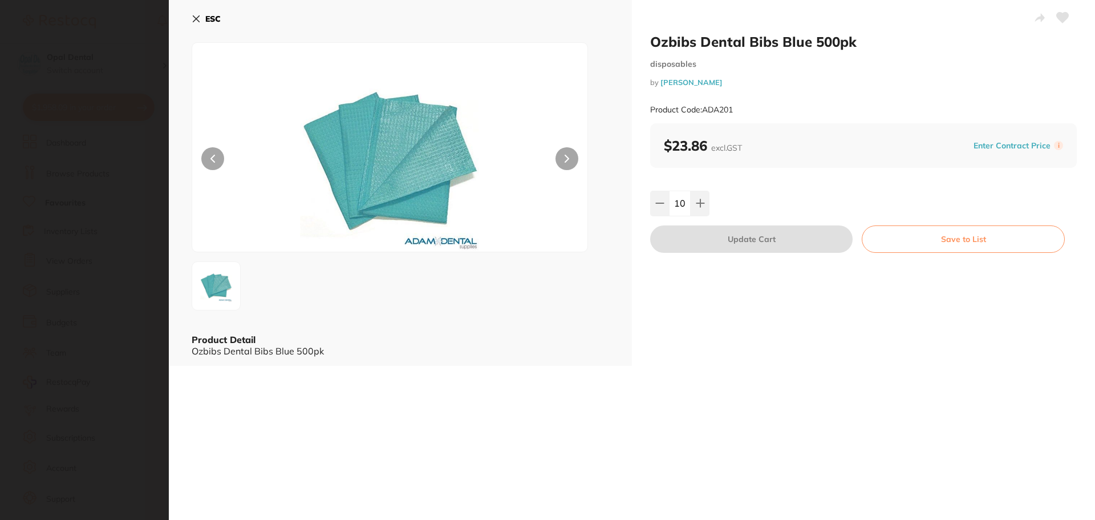
click at [1063, 15] on icon at bounding box center [1063, 18] width 12 height 10
click at [197, 17] on icon at bounding box center [196, 18] width 9 height 9
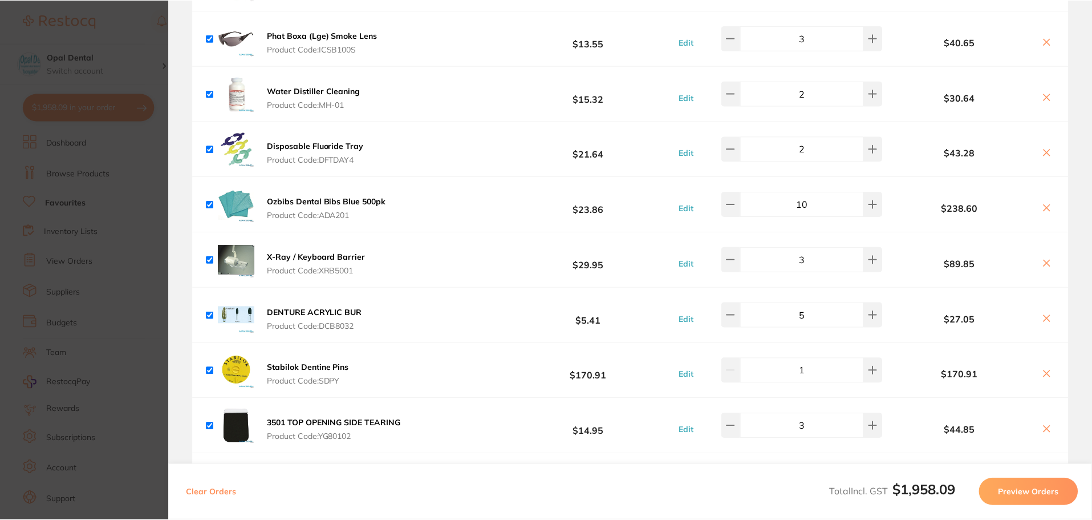
scroll to position [536, 0]
click at [285, 252] on b "X-Ray / Keyboard Barrier" at bounding box center [316, 257] width 99 height 10
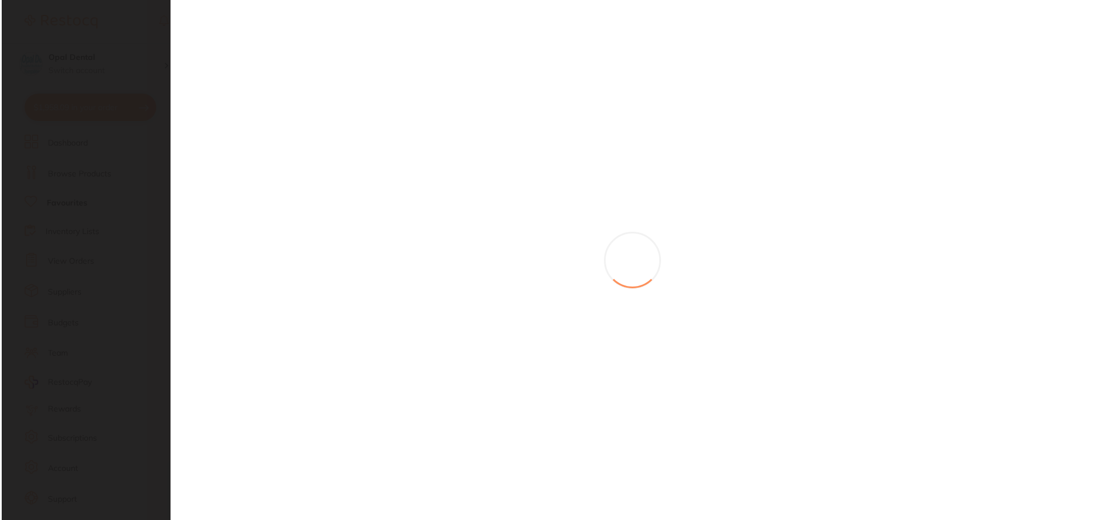
scroll to position [0, 0]
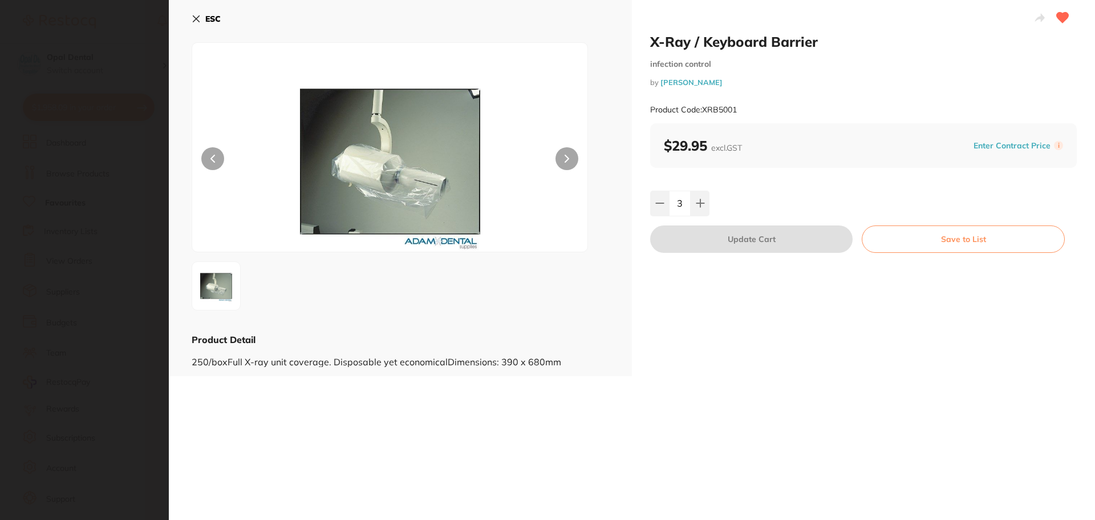
click at [194, 18] on icon at bounding box center [196, 18] width 9 height 9
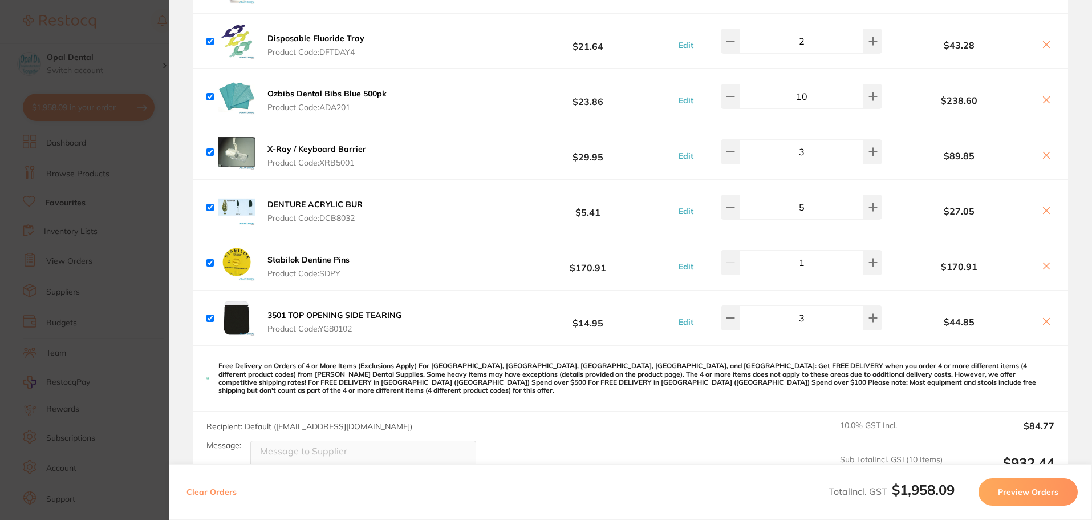
scroll to position [1027, 0]
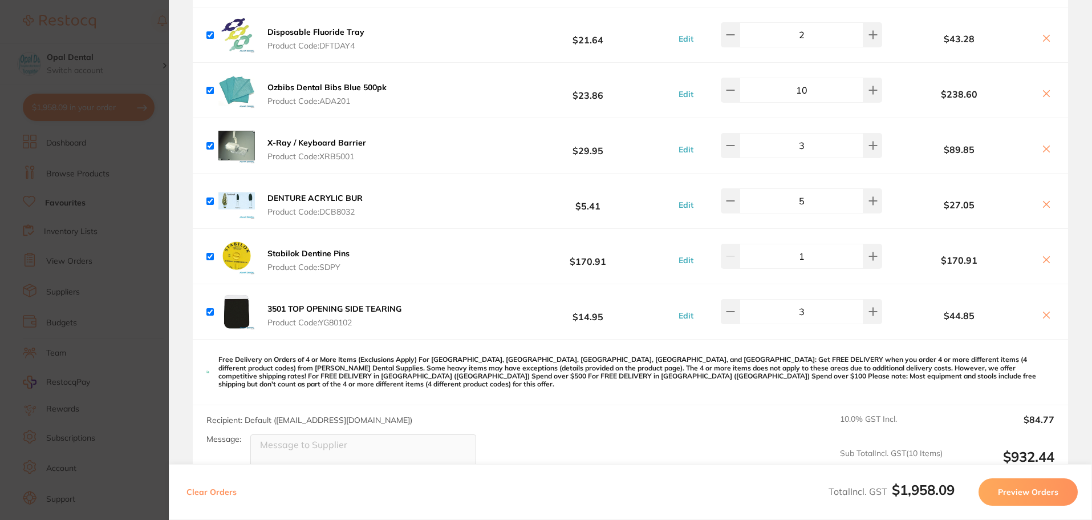
click at [310, 309] on button "3501 TOP OPENING SIDE TEARING Product Code: YG80102" at bounding box center [334, 315] width 141 height 24
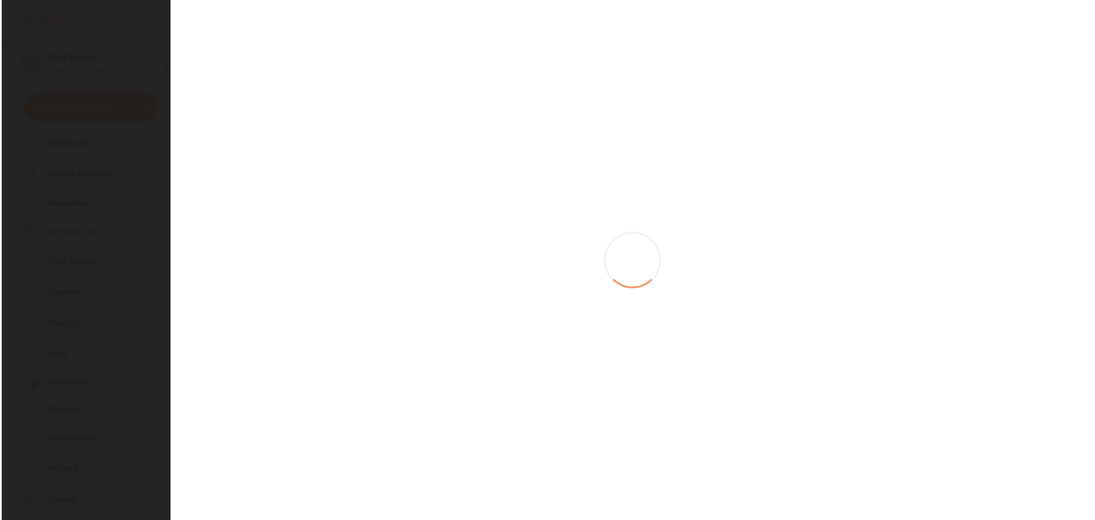
scroll to position [0, 0]
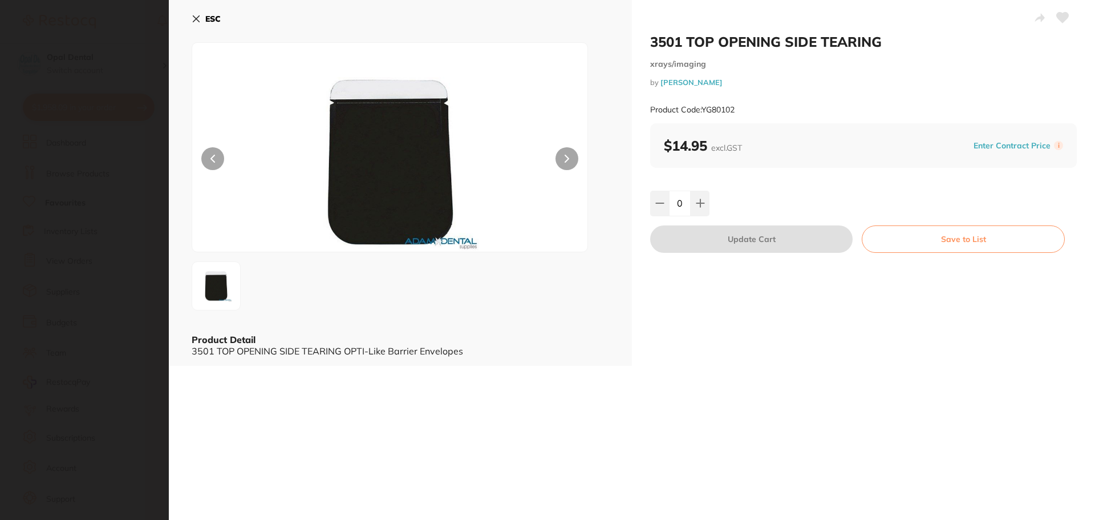
type input "3"
click at [1060, 15] on icon at bounding box center [1063, 18] width 12 height 10
click at [194, 17] on icon at bounding box center [196, 19] width 6 height 6
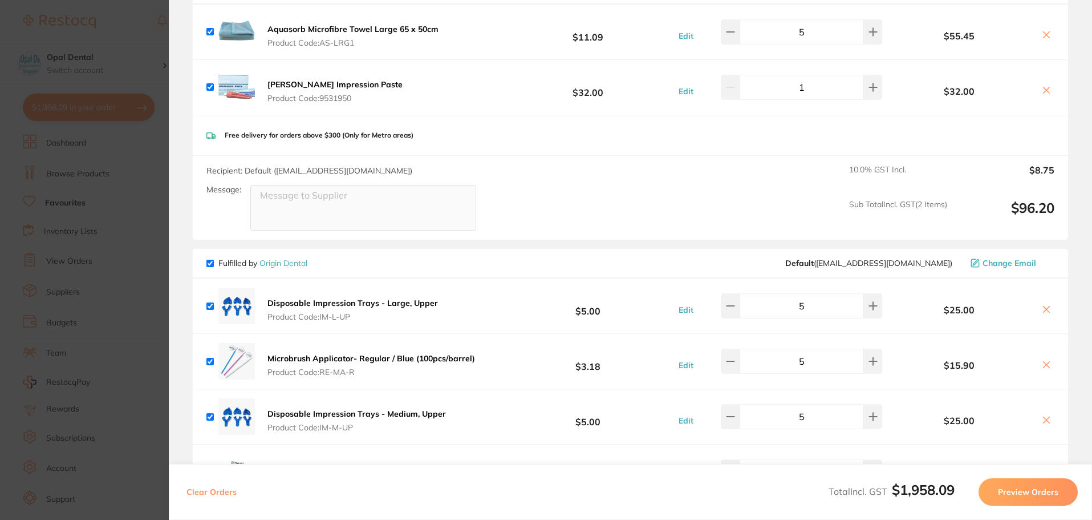
scroll to position [1939, 0]
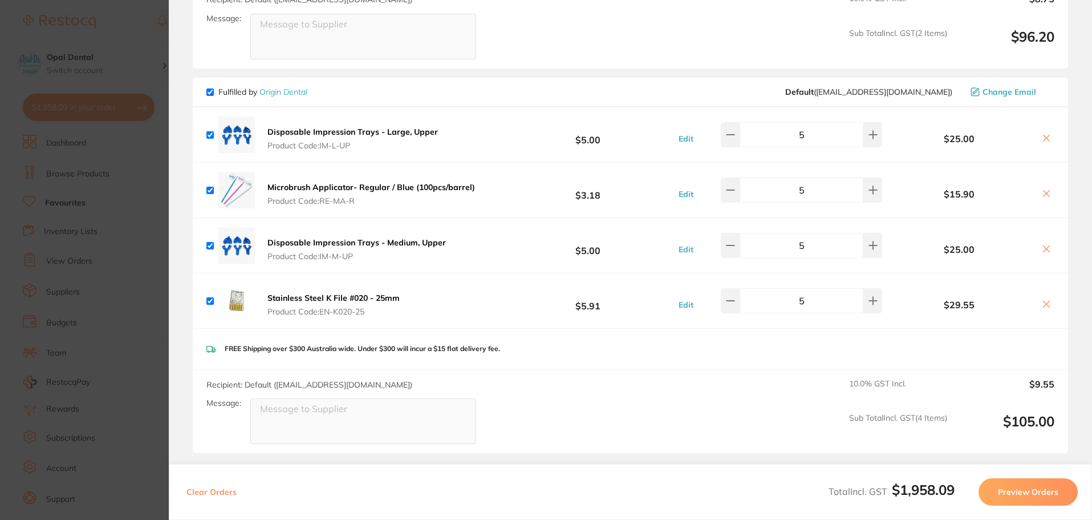
click at [297, 127] on b "Disposable Impression Trays - Large, Upper" at bounding box center [352, 132] width 171 height 10
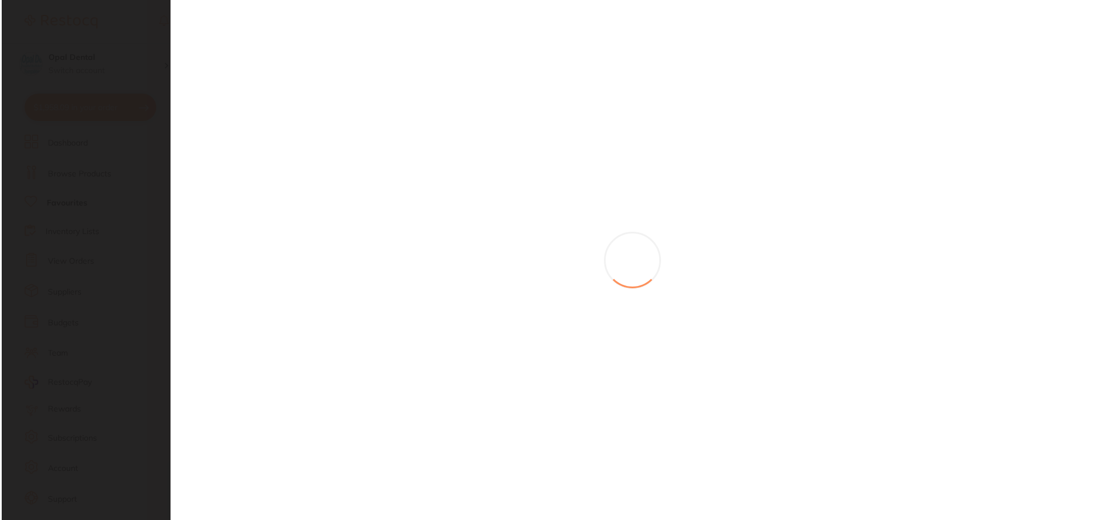
scroll to position [0, 0]
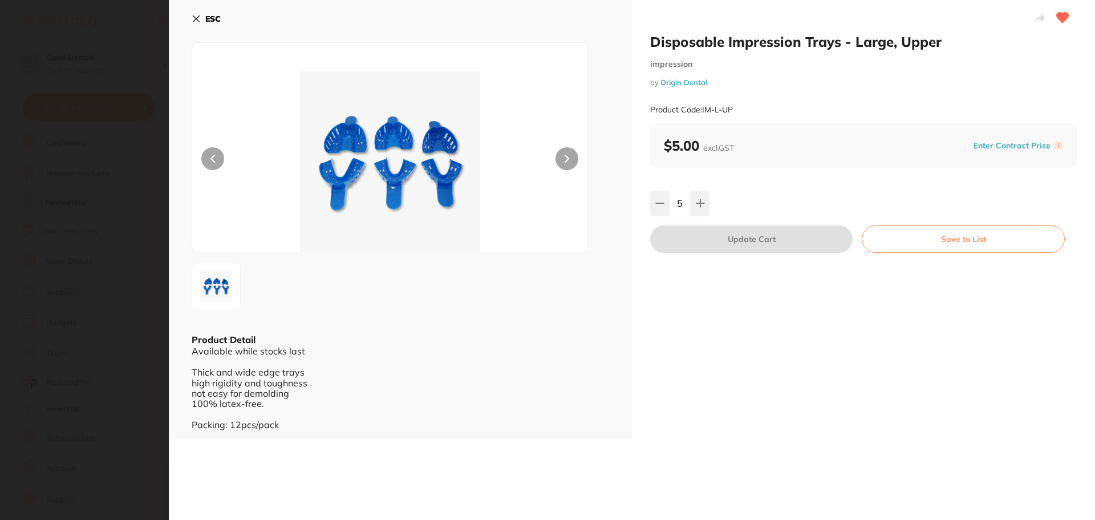
scroll to position [1939, 0]
click at [195, 20] on icon at bounding box center [196, 19] width 6 height 6
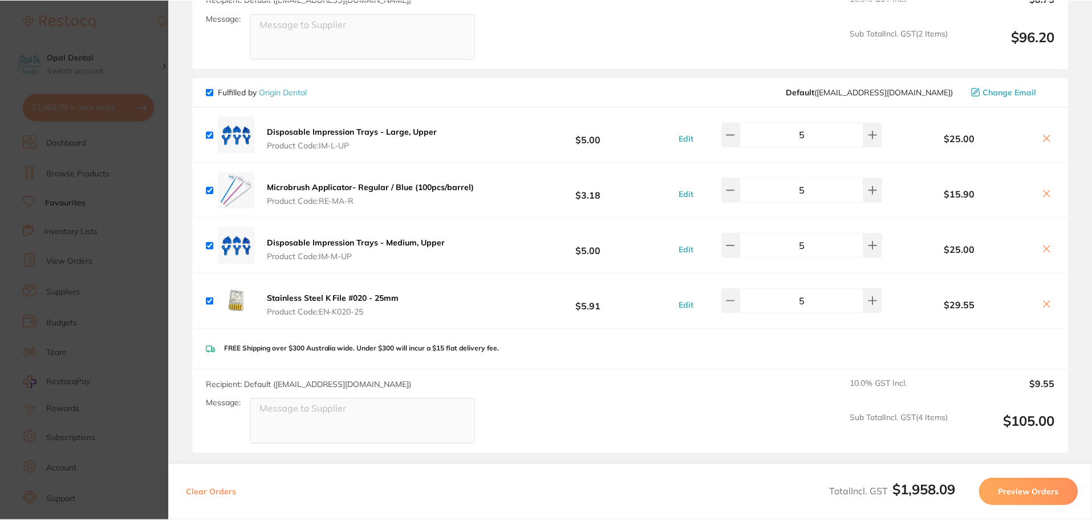
scroll to position [536, 0]
click at [293, 182] on b "Microbrush Applicator- Regular / Blue (100pcs/barrel)" at bounding box center [371, 187] width 208 height 10
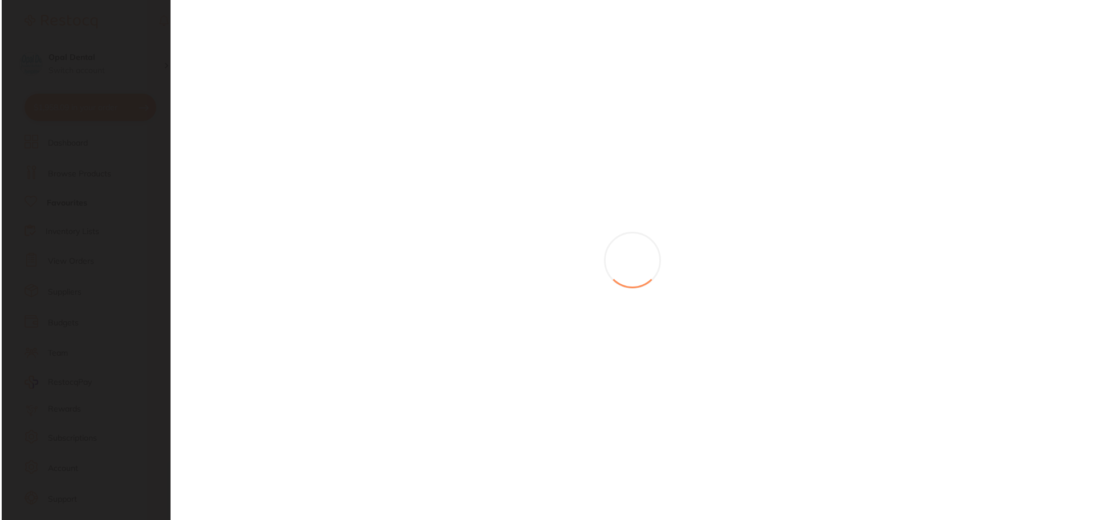
scroll to position [0, 0]
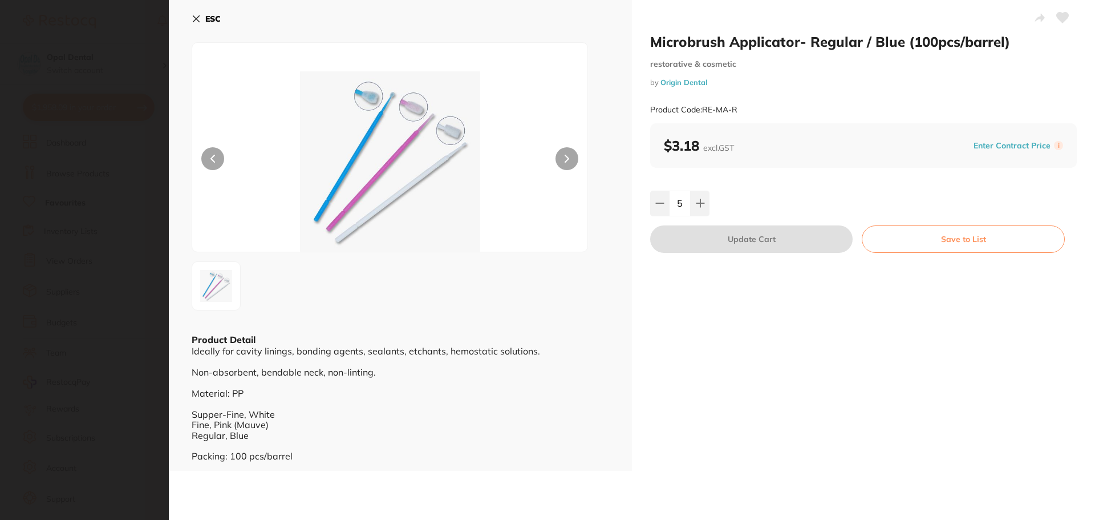
click at [1060, 18] on icon at bounding box center [1063, 18] width 12 height 10
click at [198, 20] on icon at bounding box center [196, 19] width 6 height 6
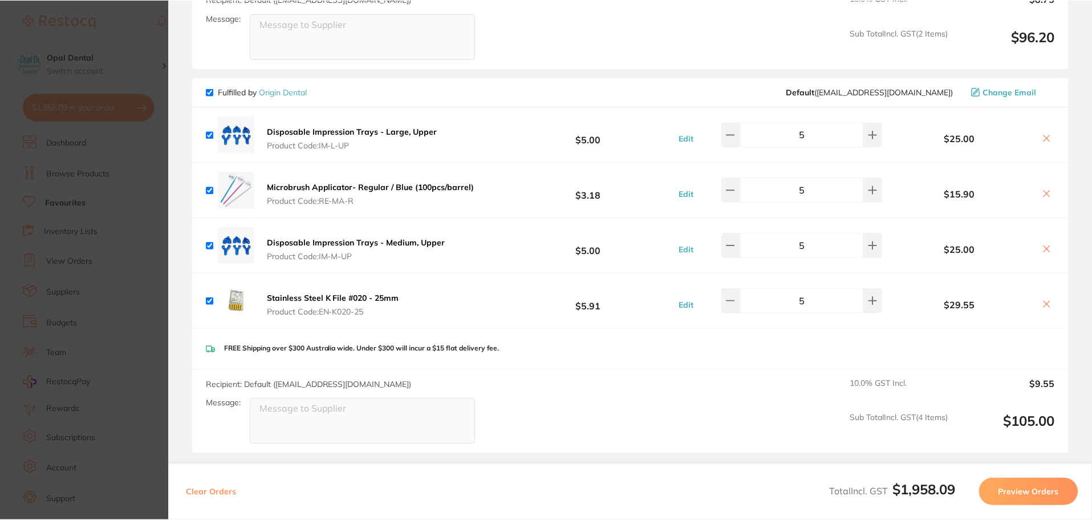
scroll to position [536, 0]
click at [319, 237] on button "Disposable Impression Trays - Medium, Upper Product Code: IM-M-UP" at bounding box center [356, 249] width 185 height 24
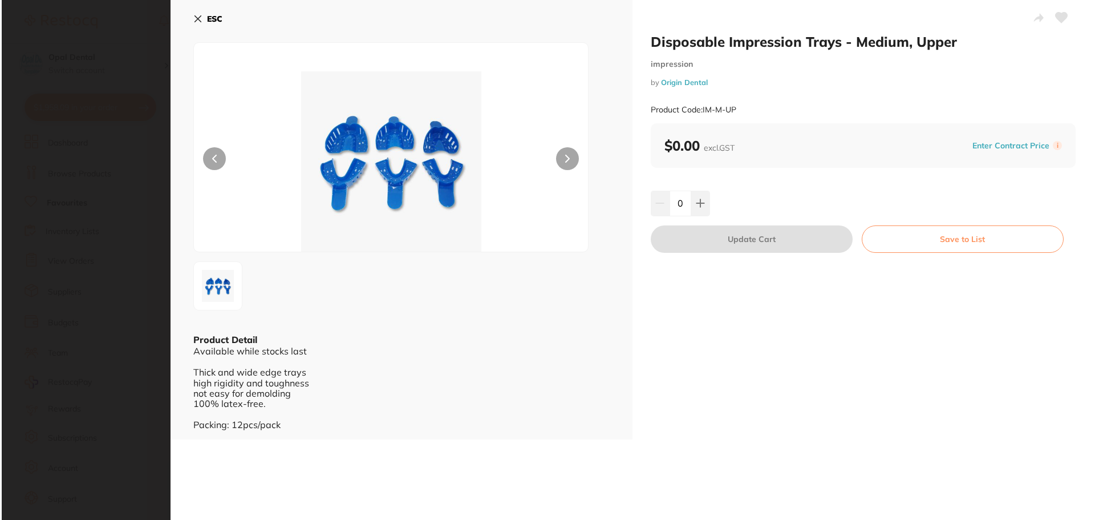
scroll to position [0, 0]
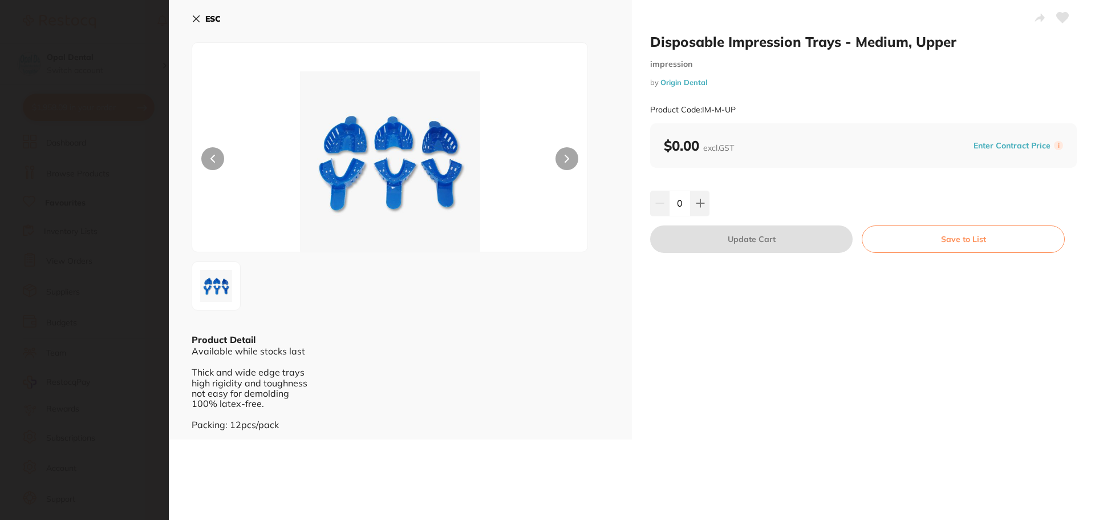
type input "5"
click at [1059, 16] on icon at bounding box center [1063, 18] width 12 height 10
click at [196, 17] on icon at bounding box center [196, 18] width 9 height 9
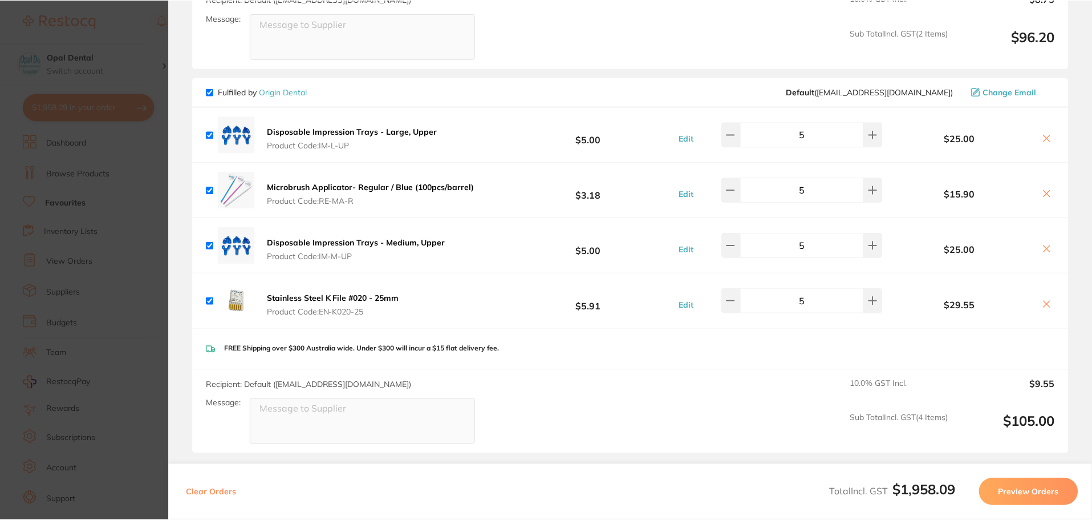
scroll to position [536, 0]
click at [285, 293] on b "Stainless Steel K File #020 - 25mm" at bounding box center [333, 298] width 132 height 10
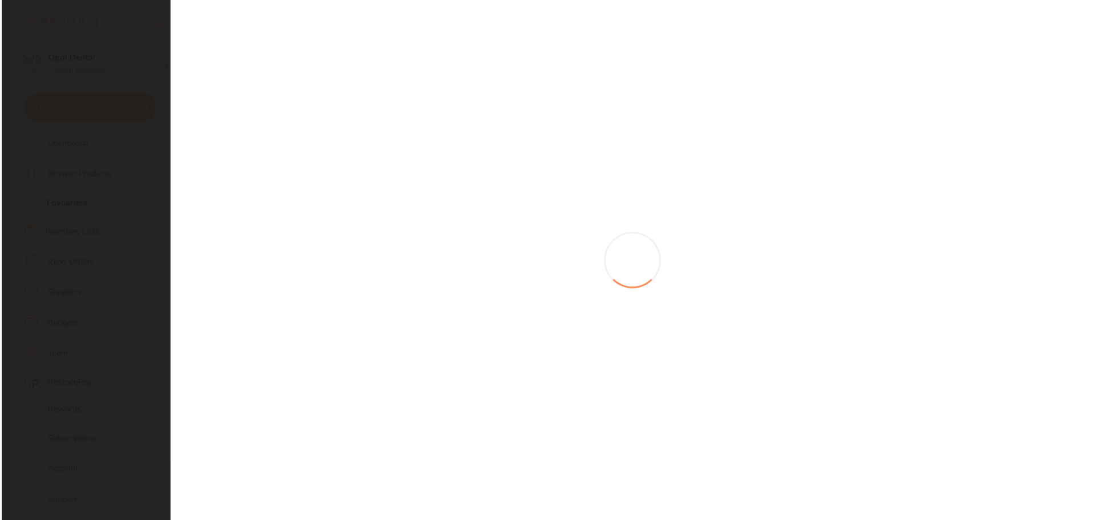
scroll to position [0, 0]
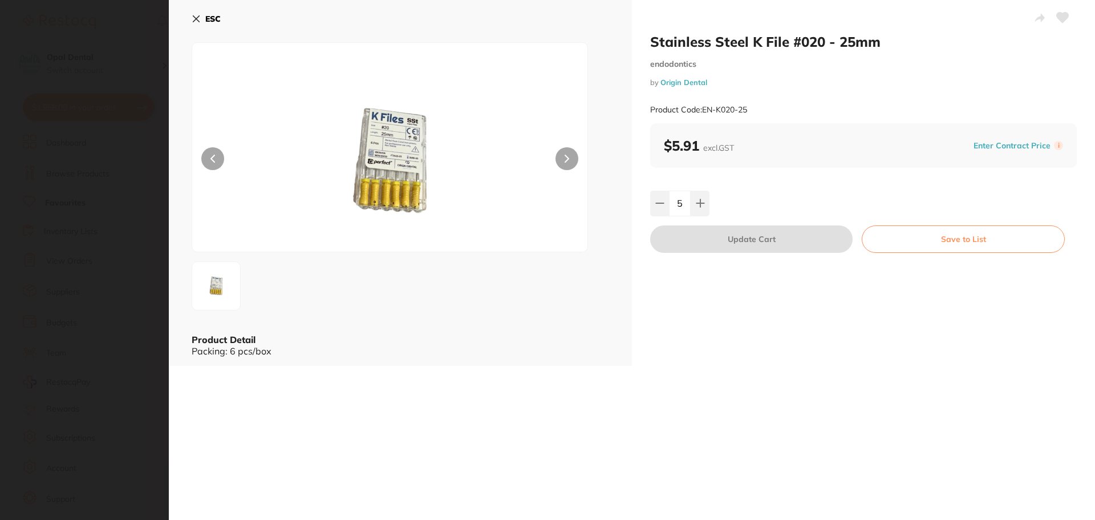
click at [1057, 20] on icon at bounding box center [1063, 18] width 12 height 10
click at [194, 15] on icon at bounding box center [196, 18] width 9 height 9
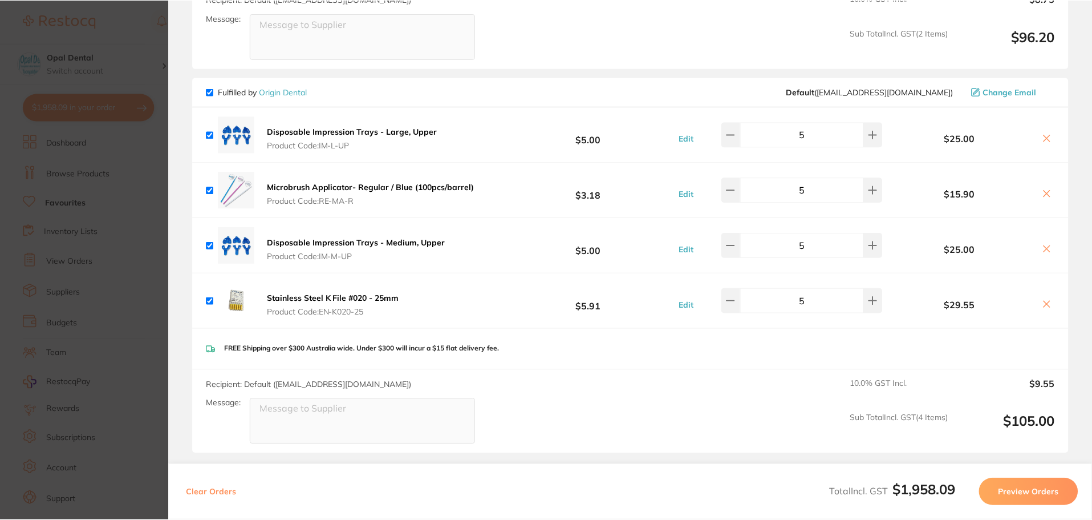
scroll to position [536, 0]
click at [143, 60] on section "Update RRP Set your pre negotiated price for this item. Item Agreed RRP (excl. …" at bounding box center [546, 260] width 1092 height 520
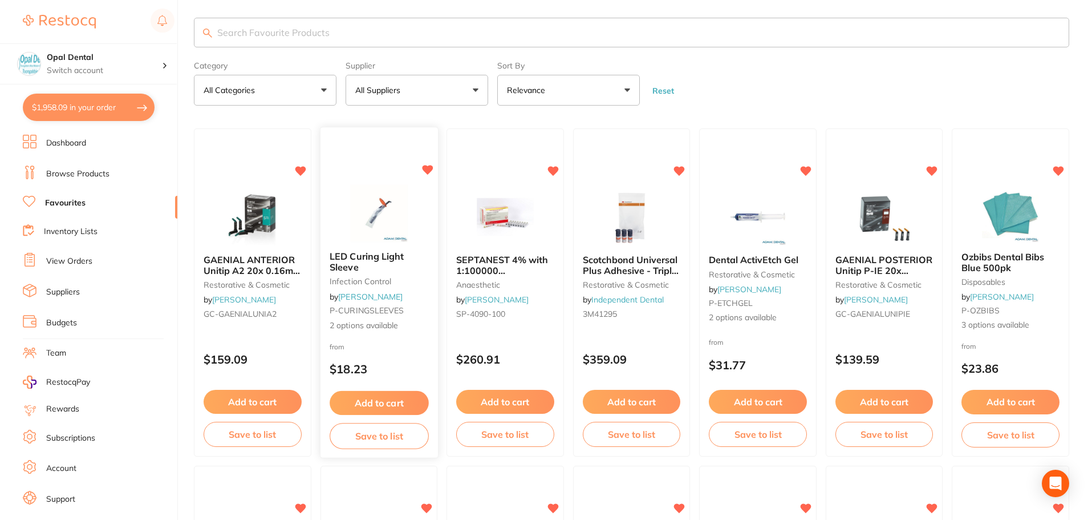
scroll to position [0, 0]
